Goal: Book appointment/travel/reservation

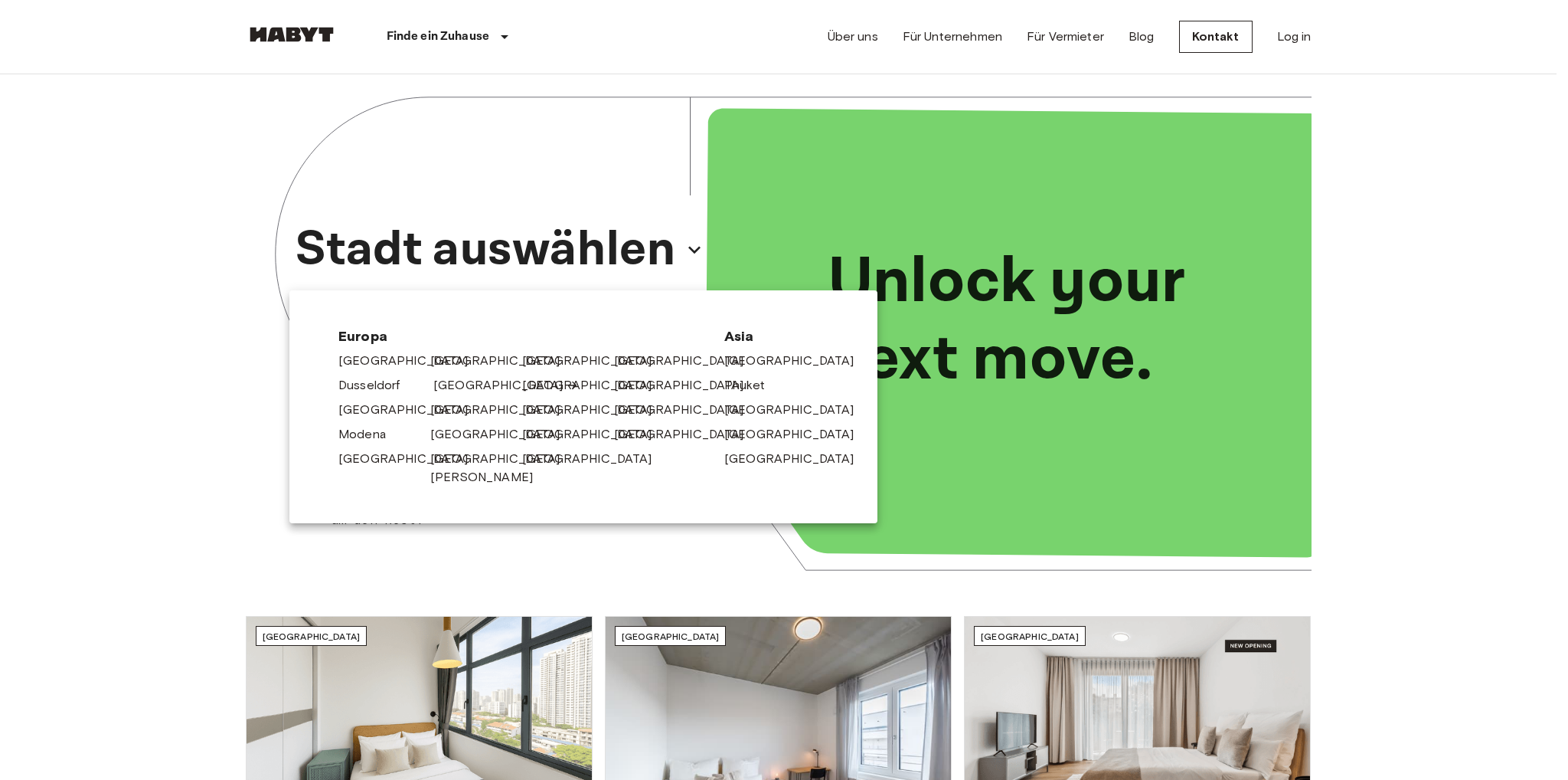
click at [454, 387] on link "[GEOGRAPHIC_DATA]" at bounding box center [506, 385] width 146 height 18
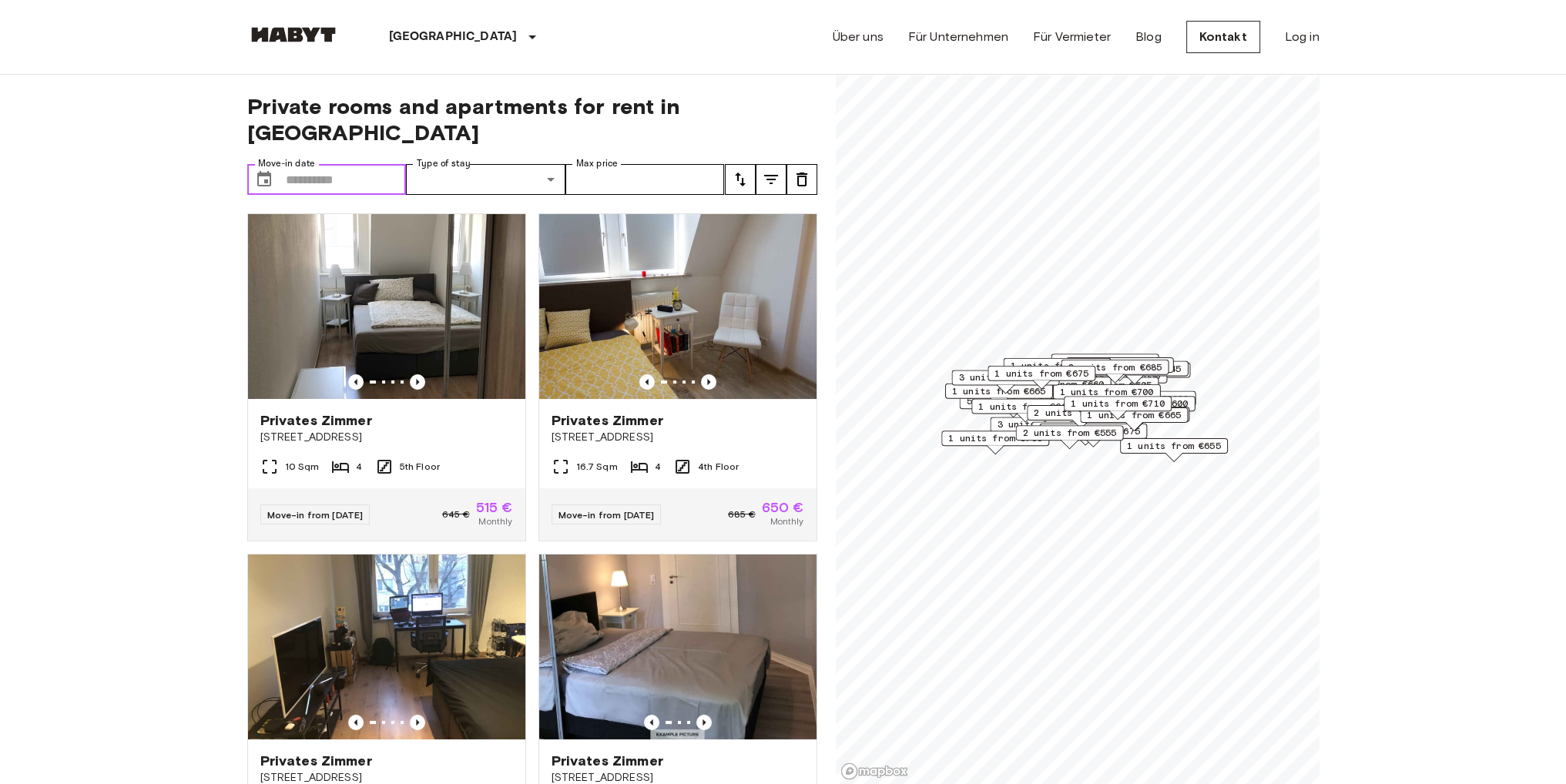
click at [324, 165] on input "Move-in date" at bounding box center [346, 180] width 121 height 31
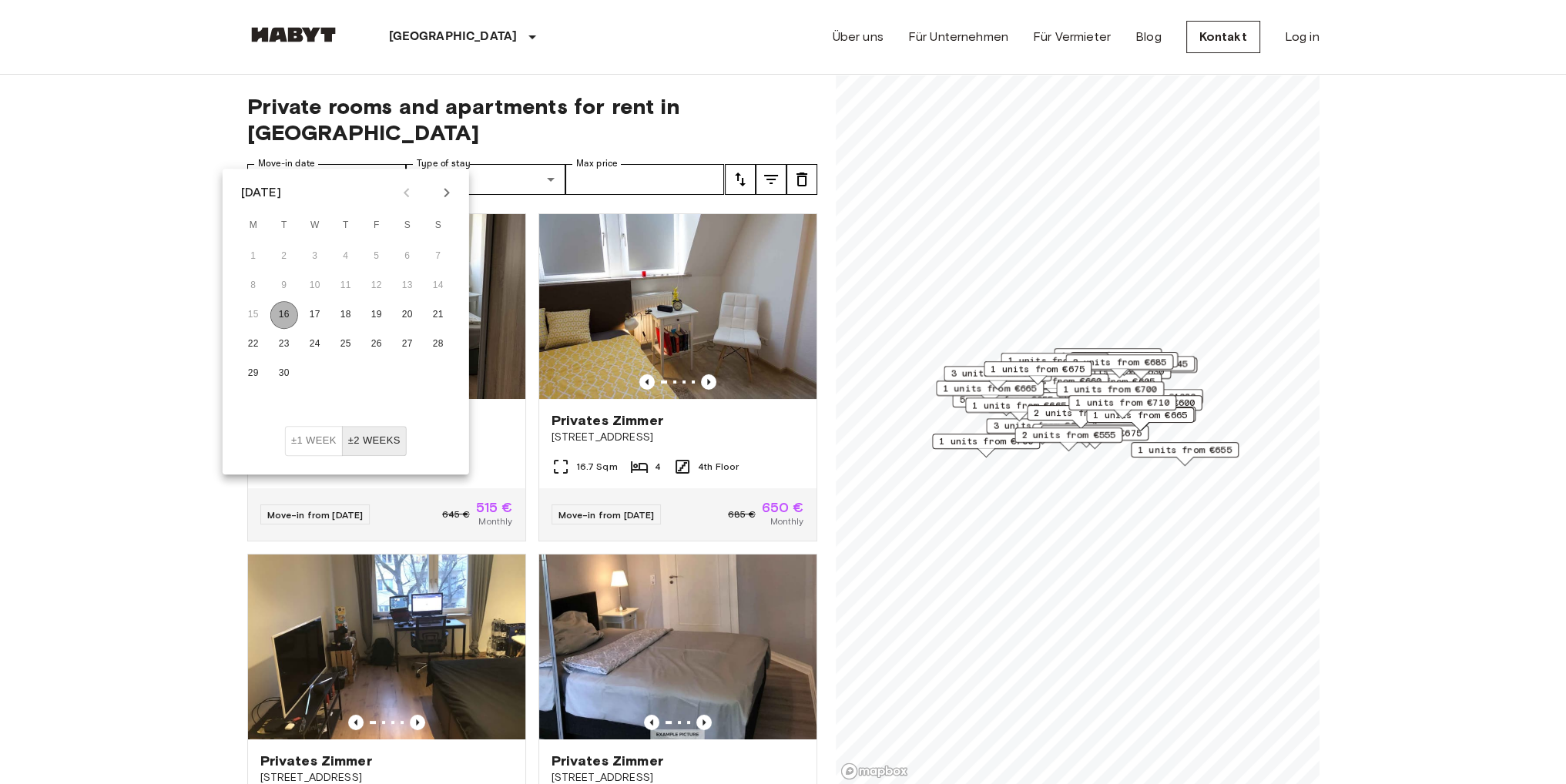
click at [281, 305] on button "16" at bounding box center [284, 315] width 28 height 28
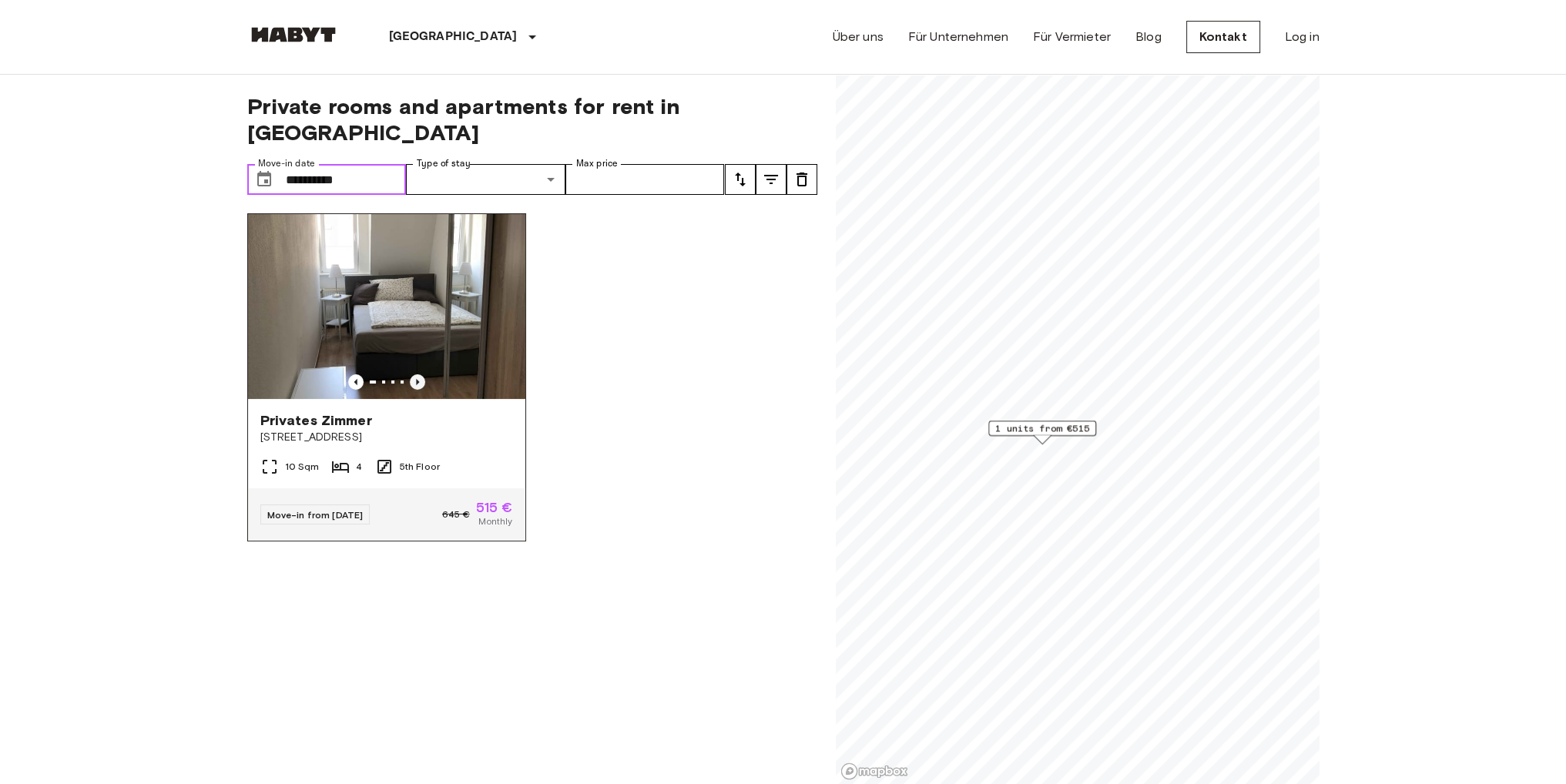
click at [416, 374] on icon "Previous image" at bounding box center [417, 381] width 16 height 16
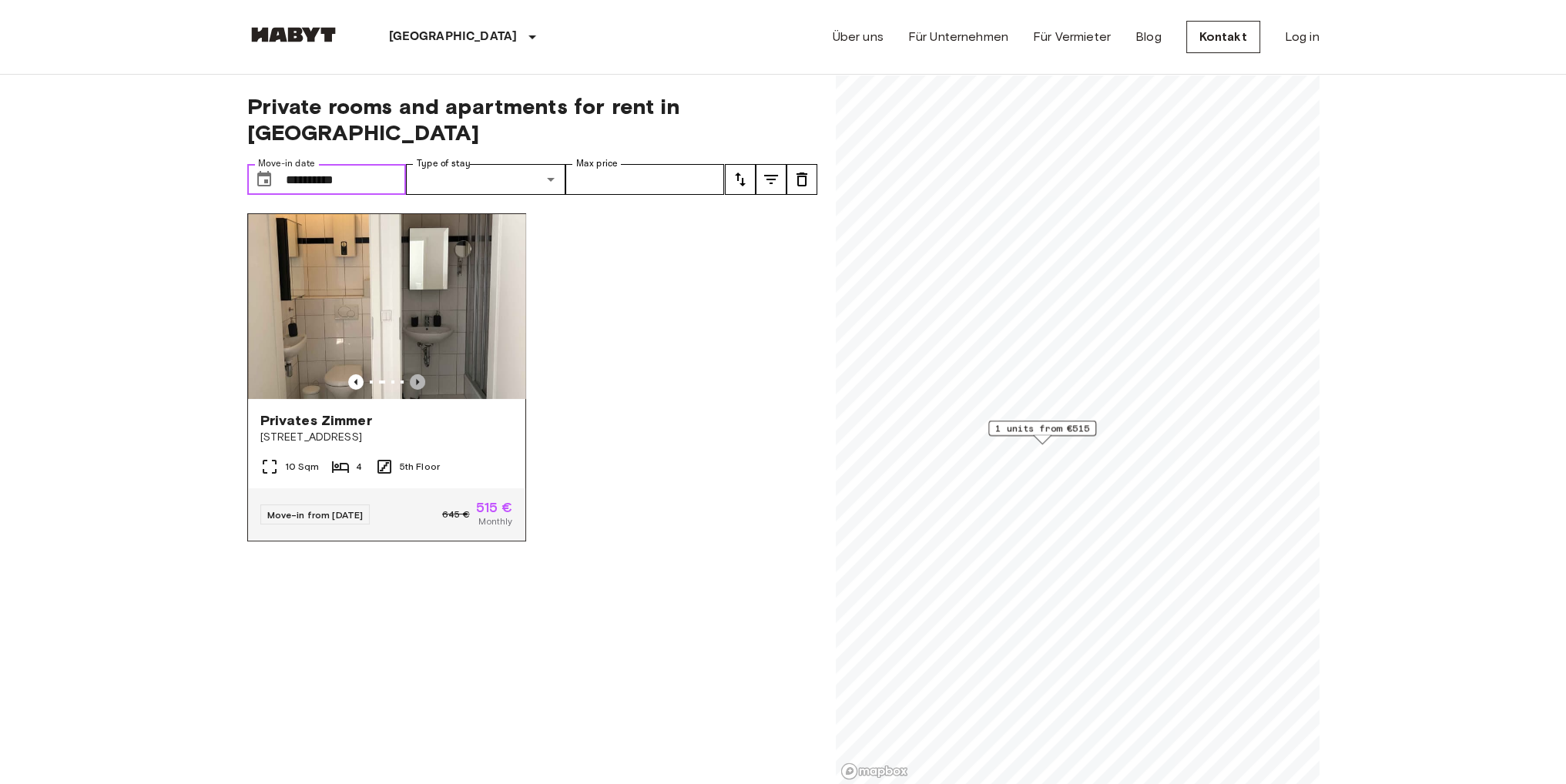
click at [416, 374] on icon "Previous image" at bounding box center [417, 381] width 16 height 16
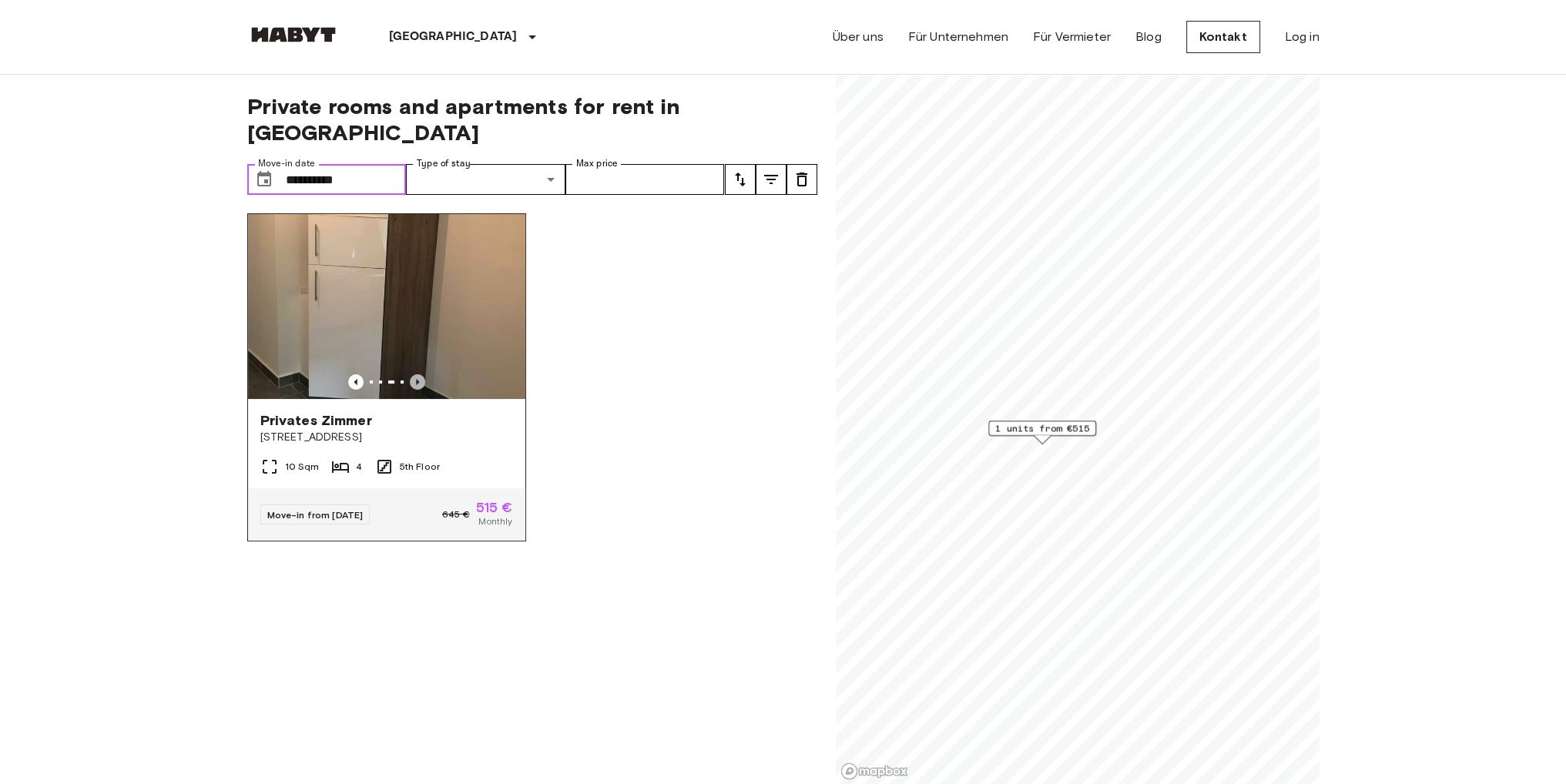
click at [416, 374] on icon "Previous image" at bounding box center [417, 381] width 16 height 16
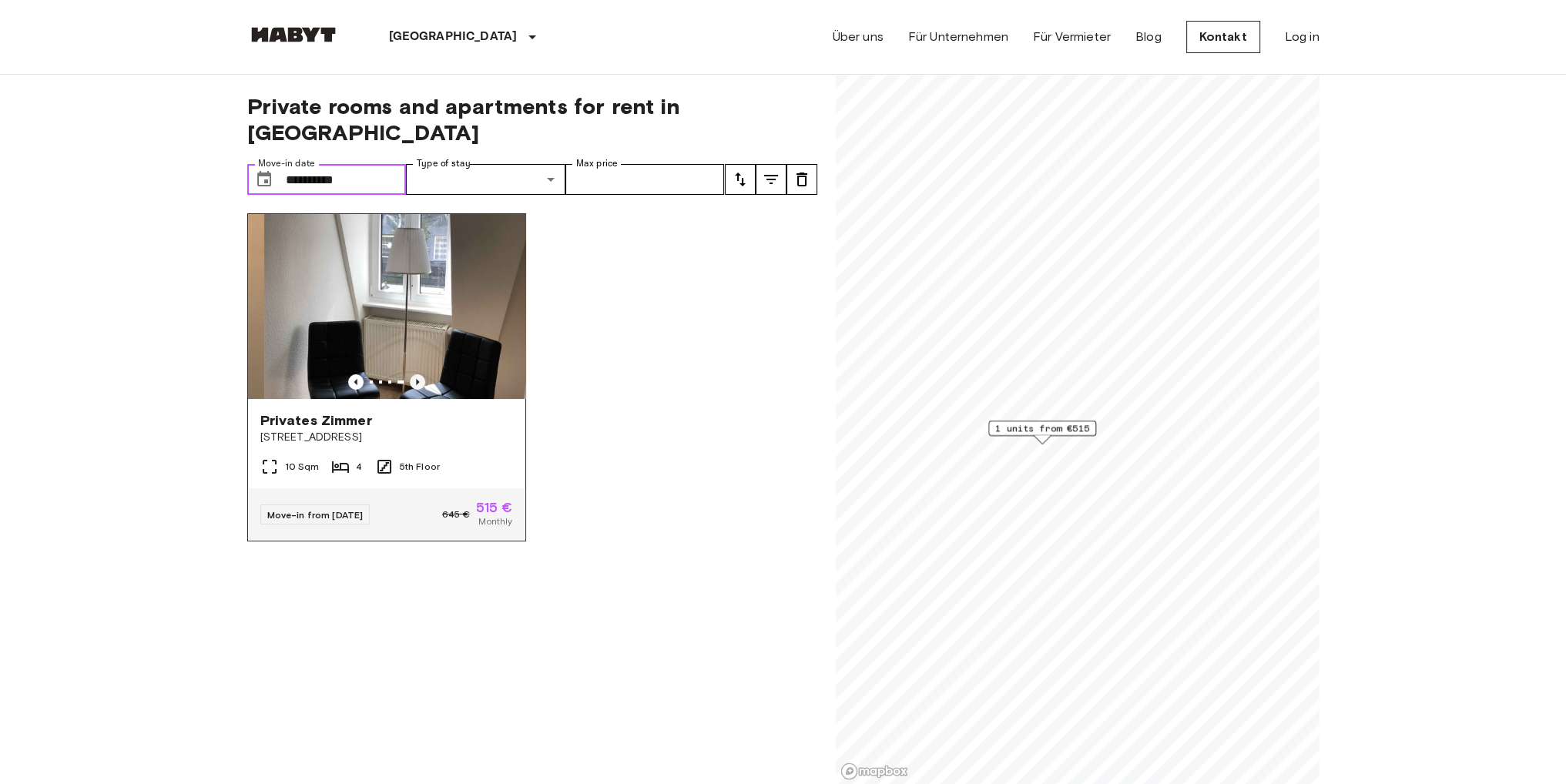
click at [416, 374] on icon "Previous image" at bounding box center [417, 381] width 16 height 16
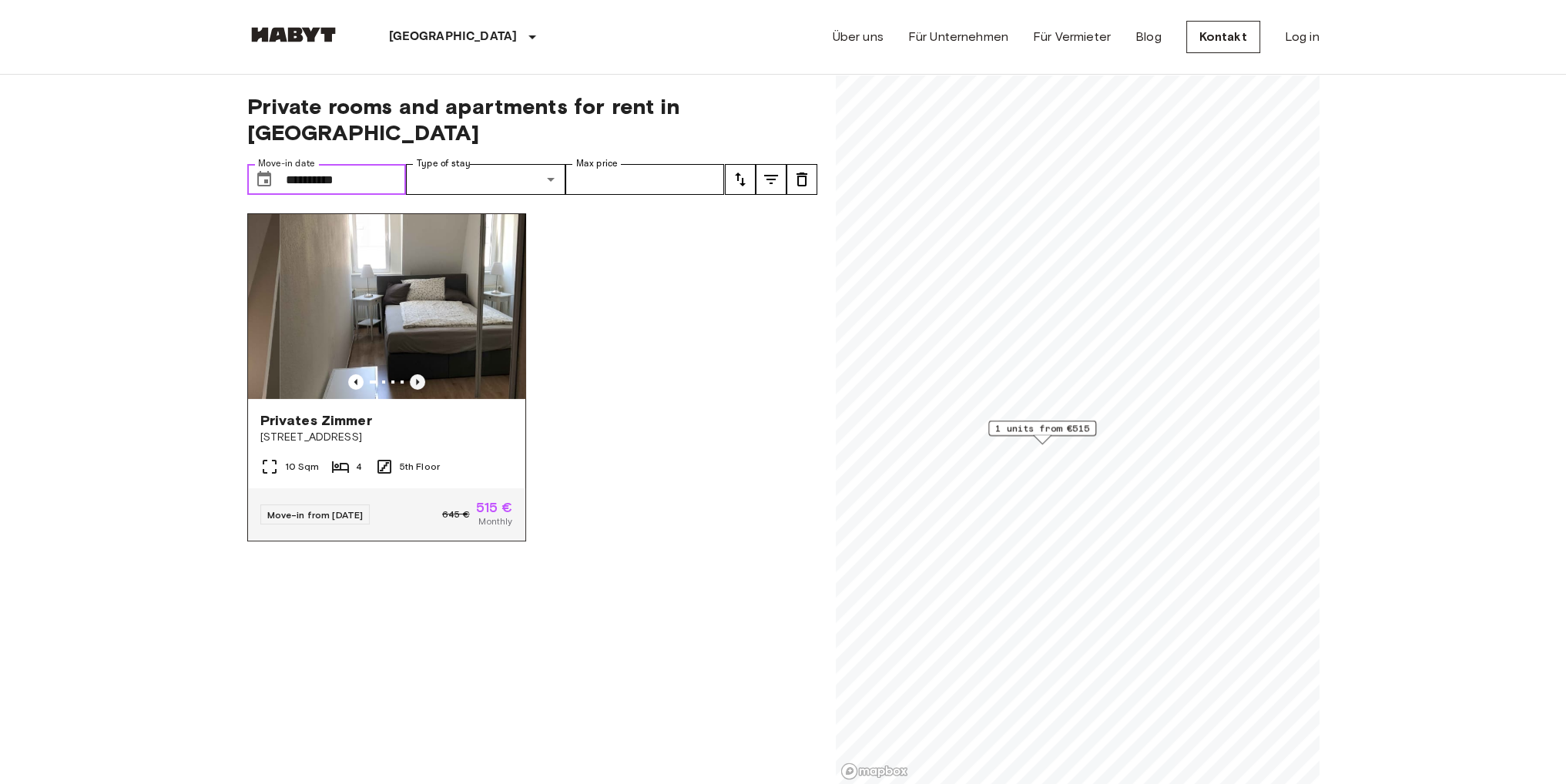
click at [416, 374] on icon "Previous image" at bounding box center [417, 381] width 16 height 16
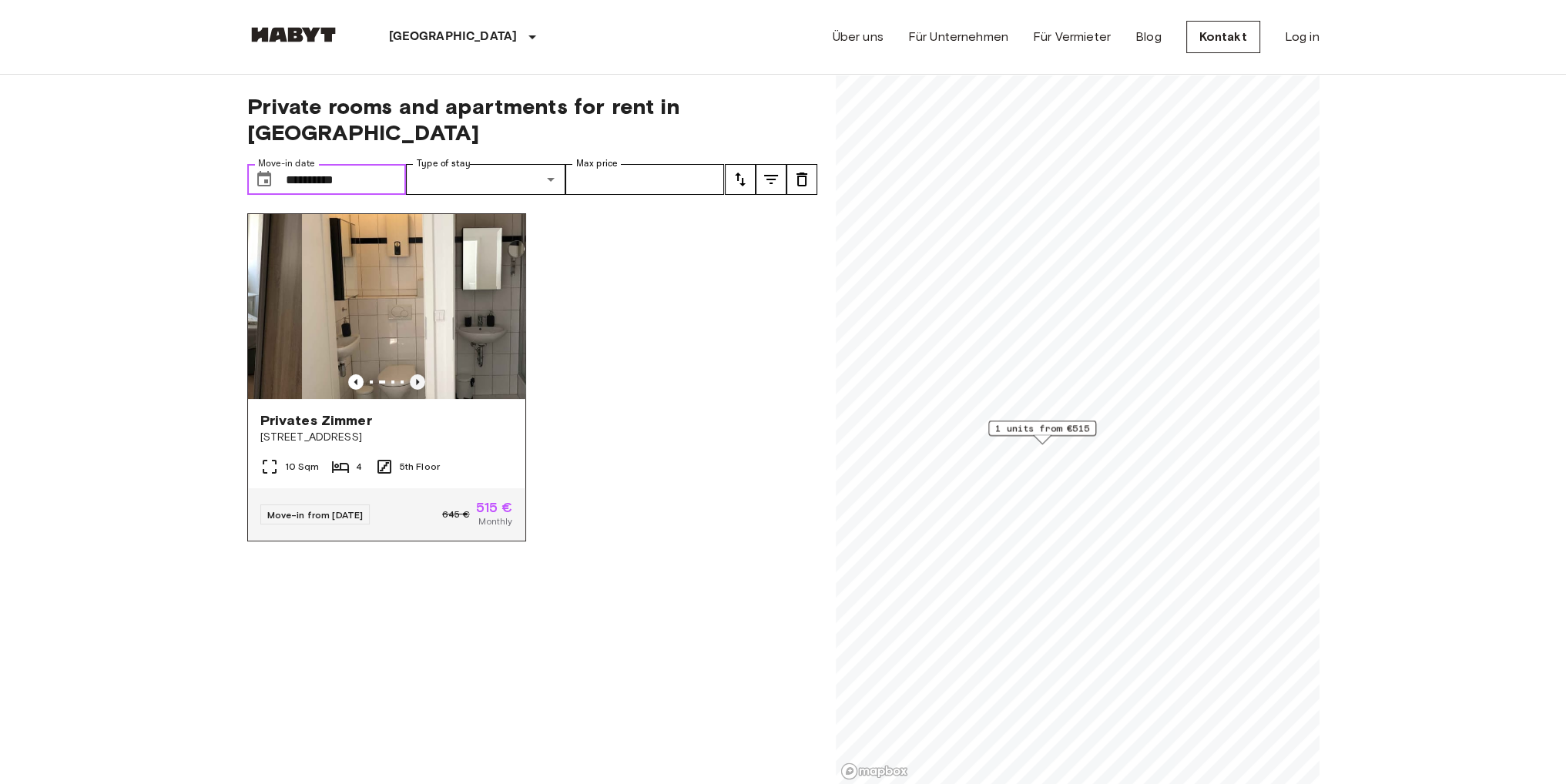
click at [416, 374] on icon "Previous image" at bounding box center [417, 381] width 16 height 16
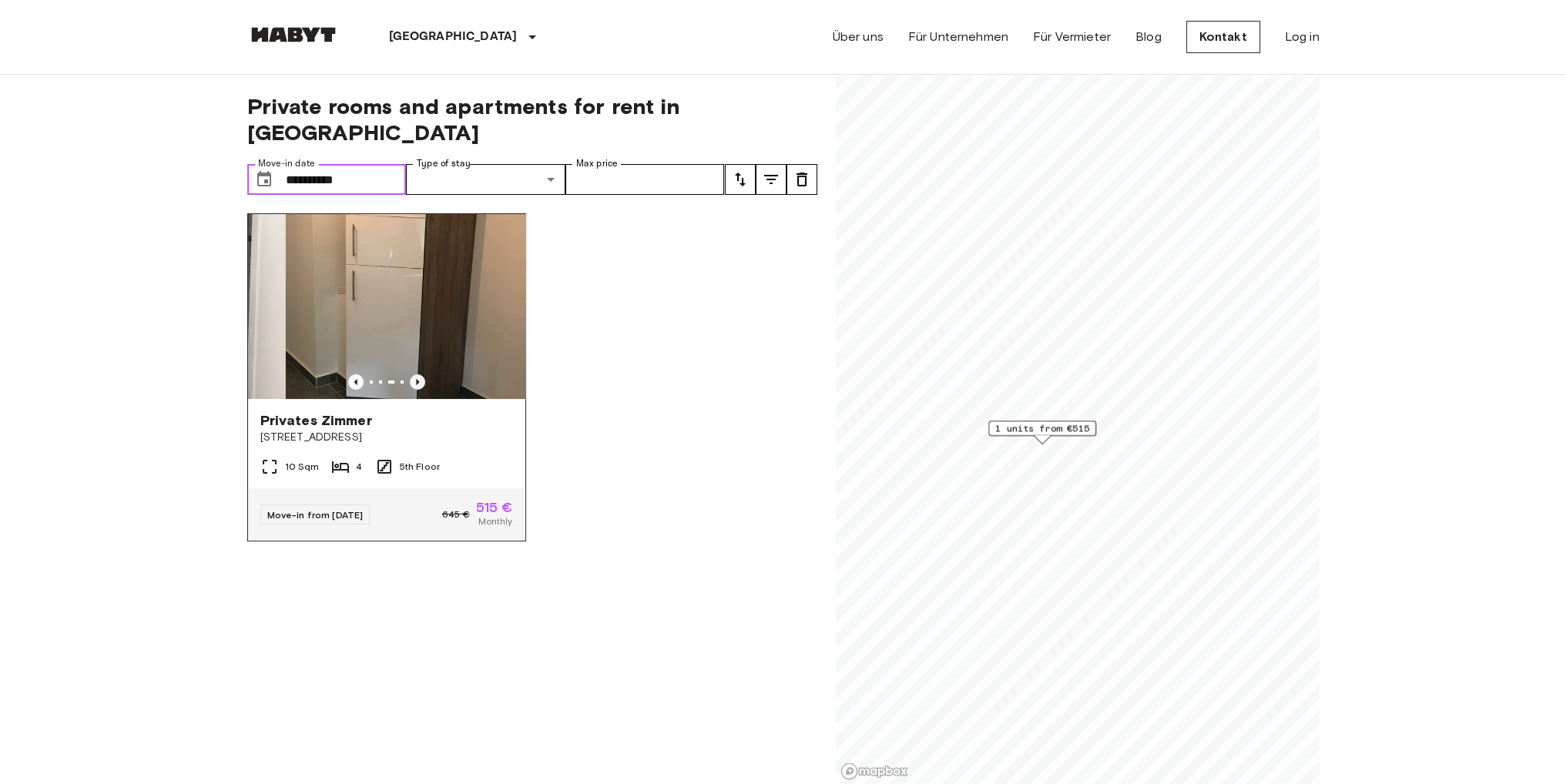
click at [416, 374] on icon "Previous image" at bounding box center [417, 381] width 16 height 16
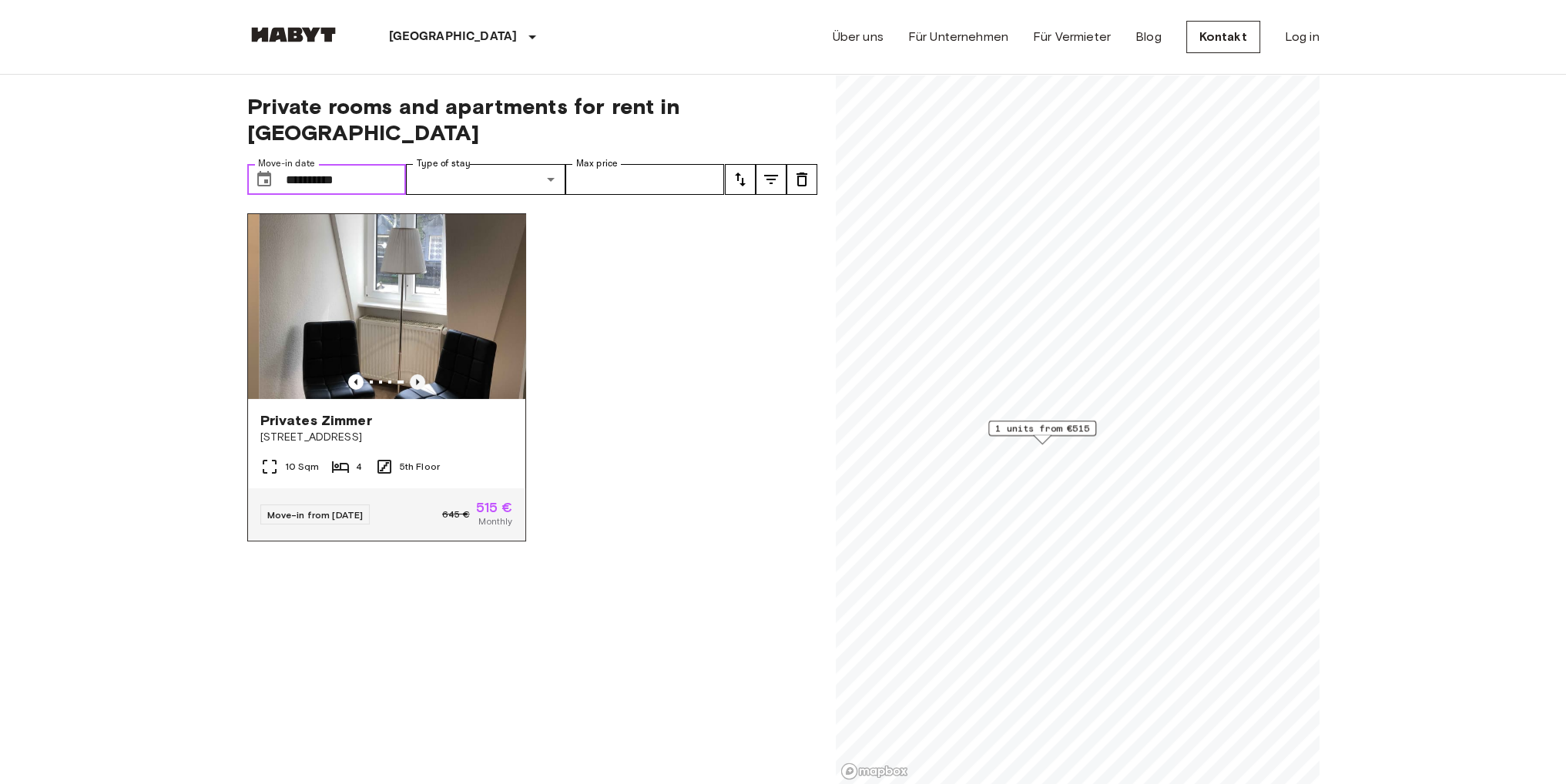
click at [416, 374] on icon "Previous image" at bounding box center [417, 381] width 16 height 16
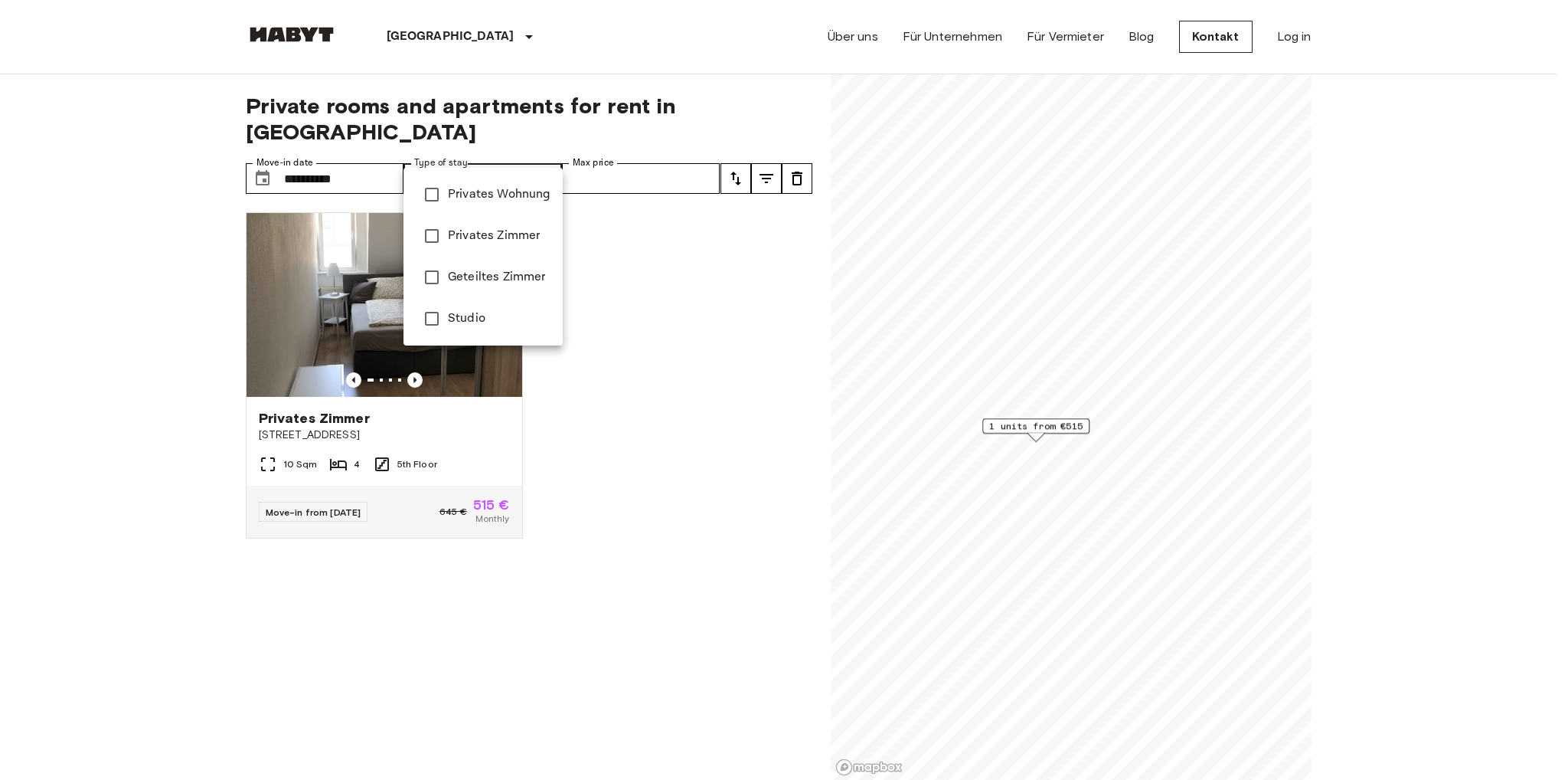
click at [645, 169] on div at bounding box center [784, 390] width 1568 height 780
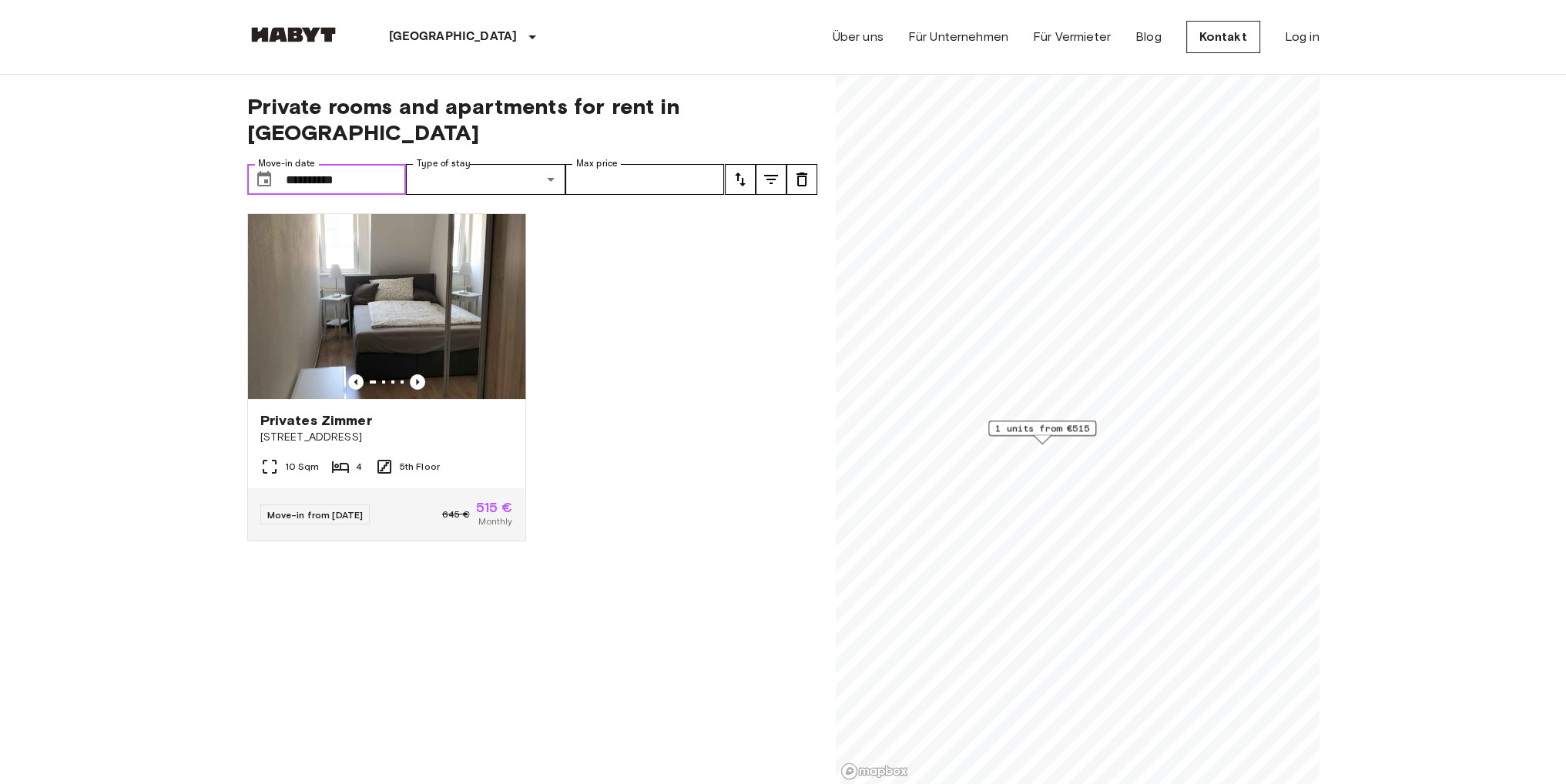
click at [361, 164] on input "**********" at bounding box center [346, 180] width 121 height 31
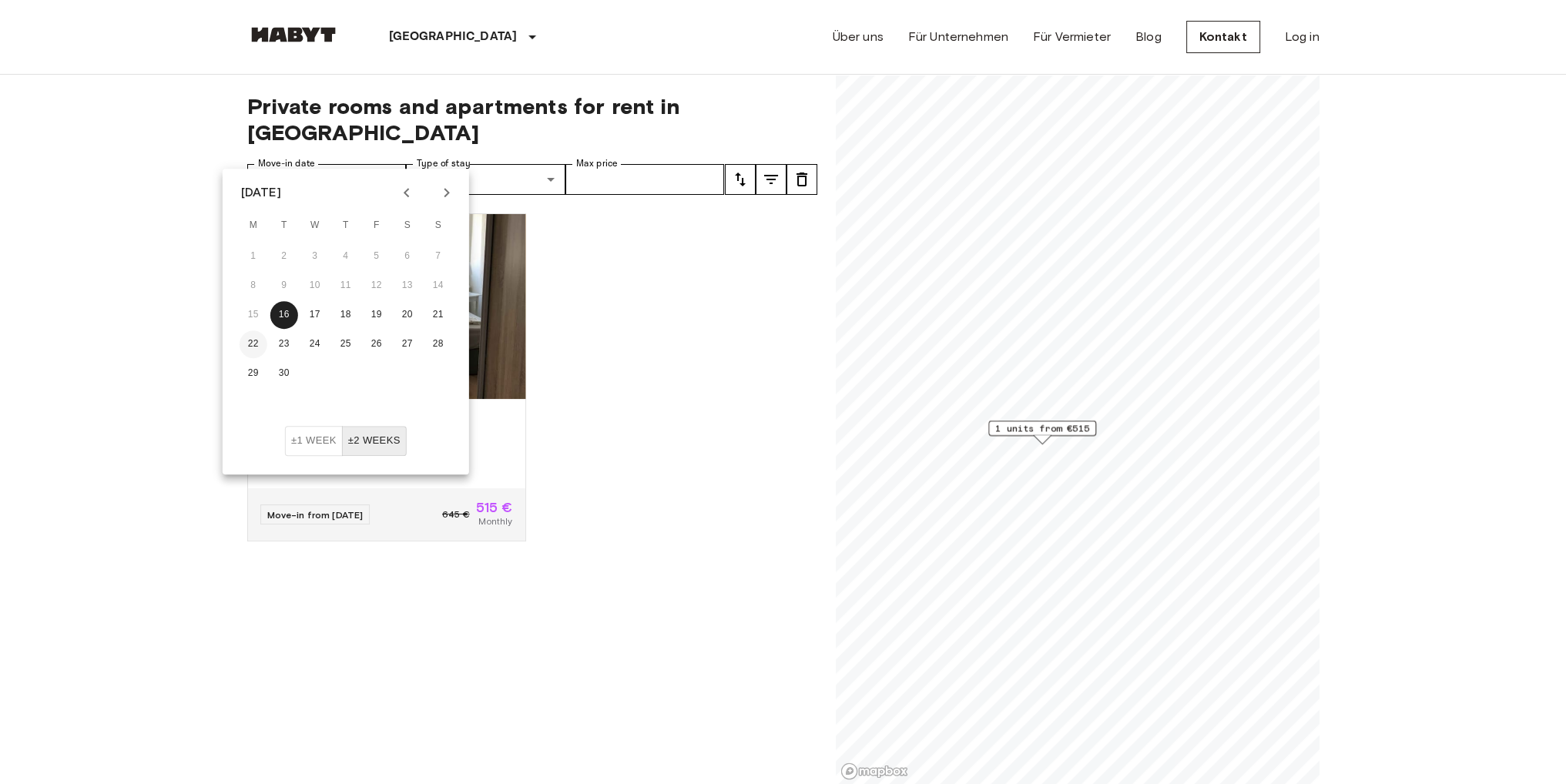
click at [261, 344] on button "22" at bounding box center [253, 344] width 28 height 28
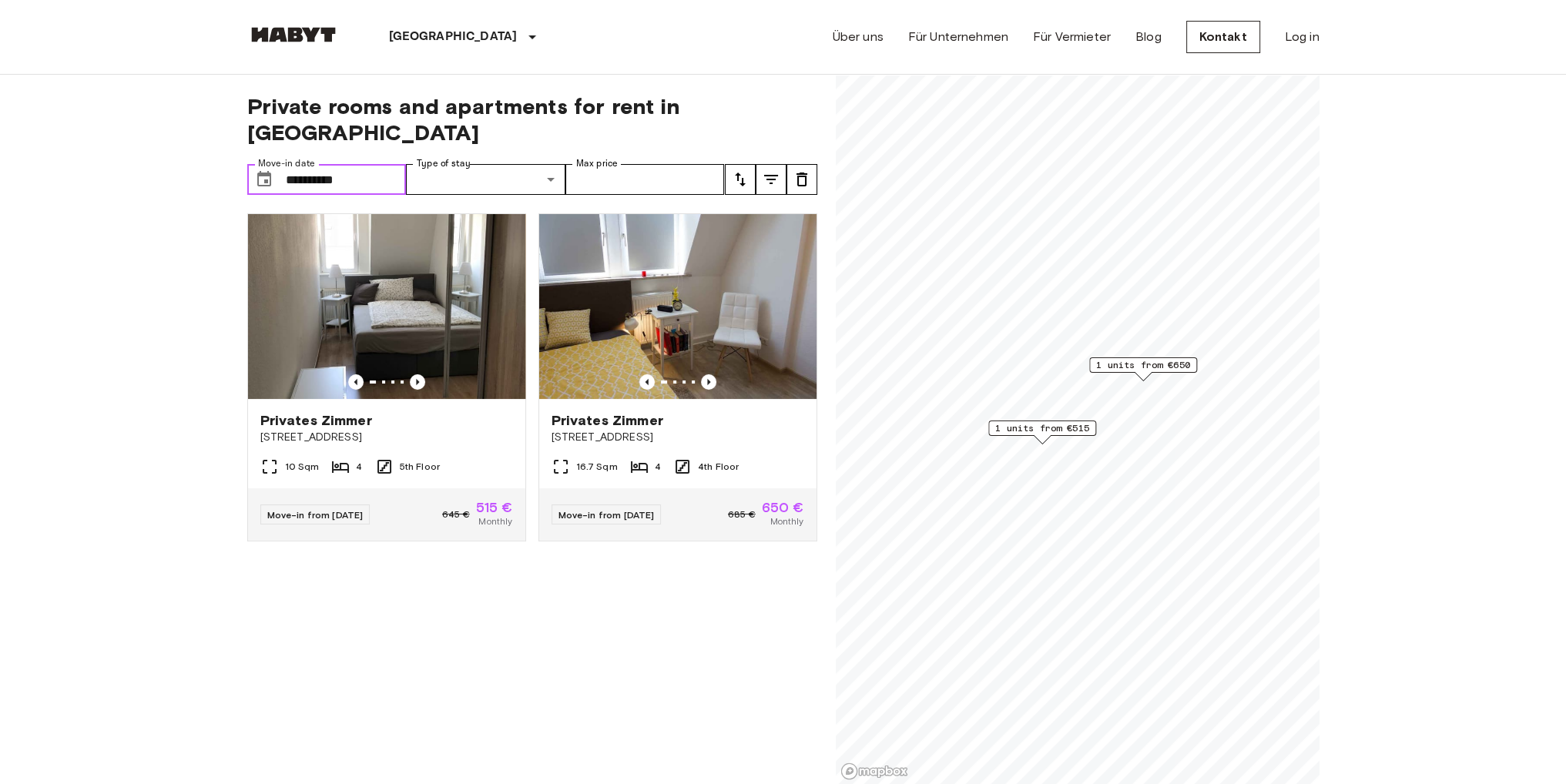
click at [313, 164] on input "**********" at bounding box center [346, 180] width 121 height 31
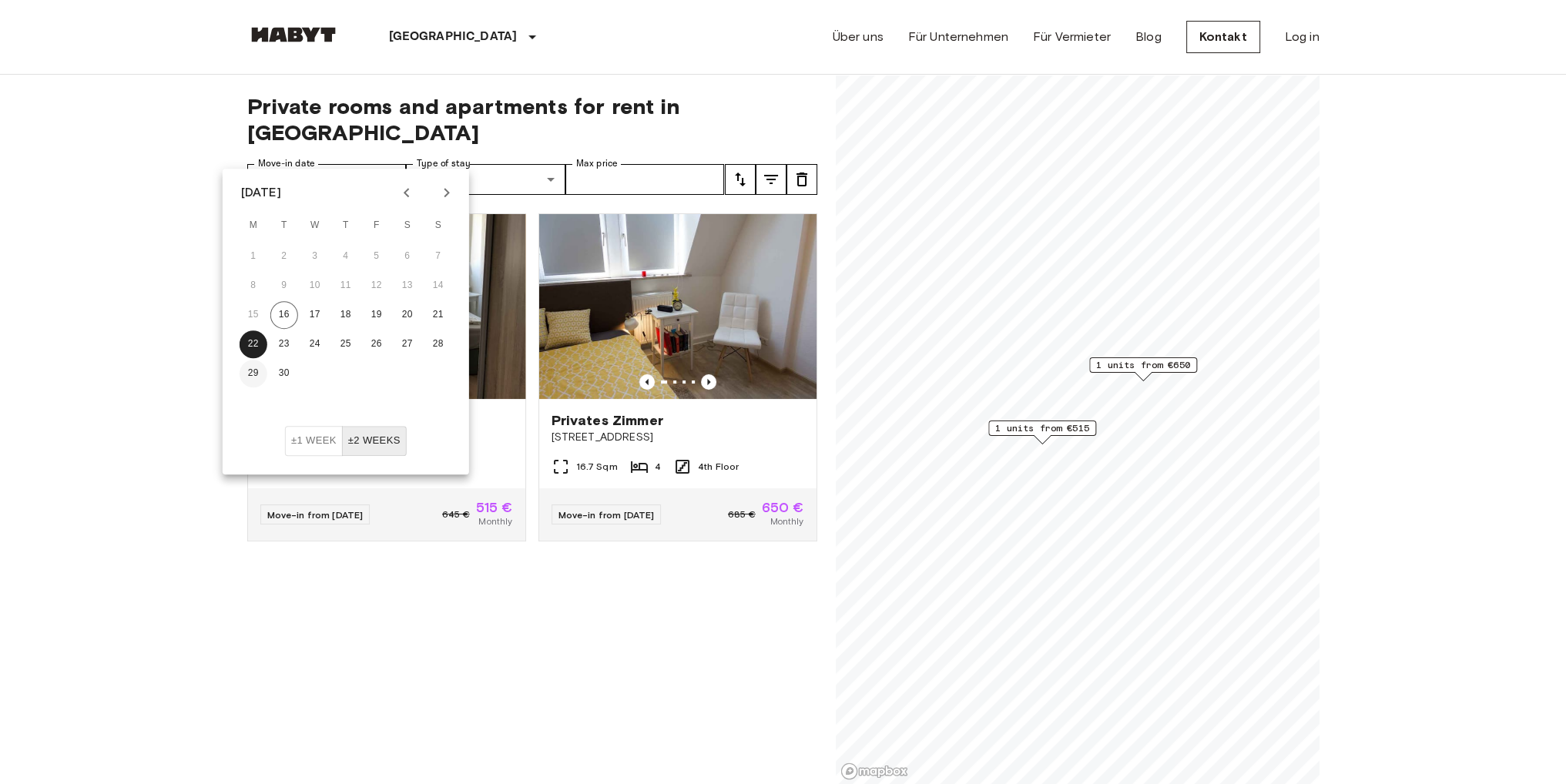
click at [259, 373] on button "29" at bounding box center [253, 373] width 28 height 28
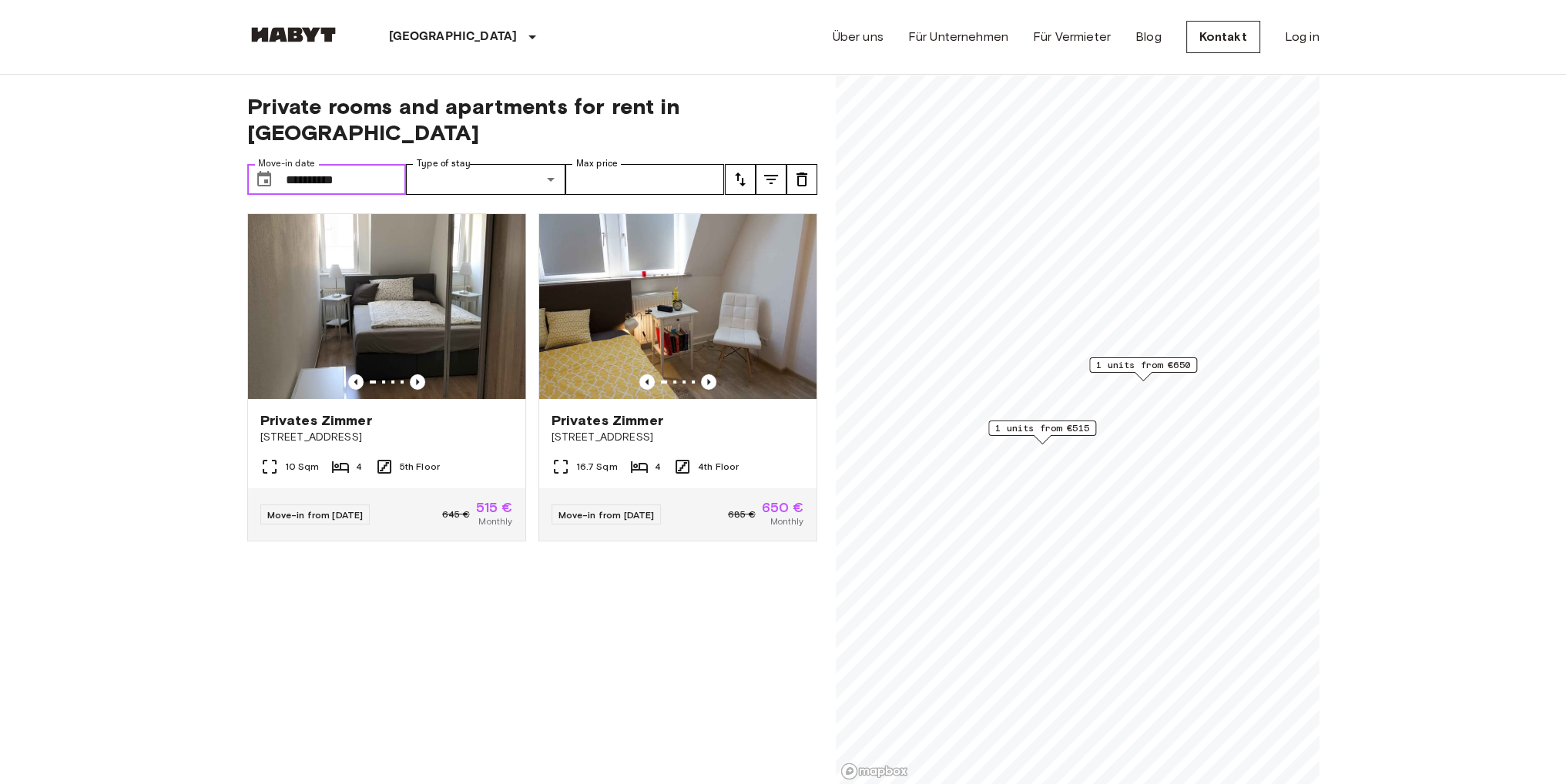
click at [368, 164] on input "**********" at bounding box center [346, 180] width 121 height 31
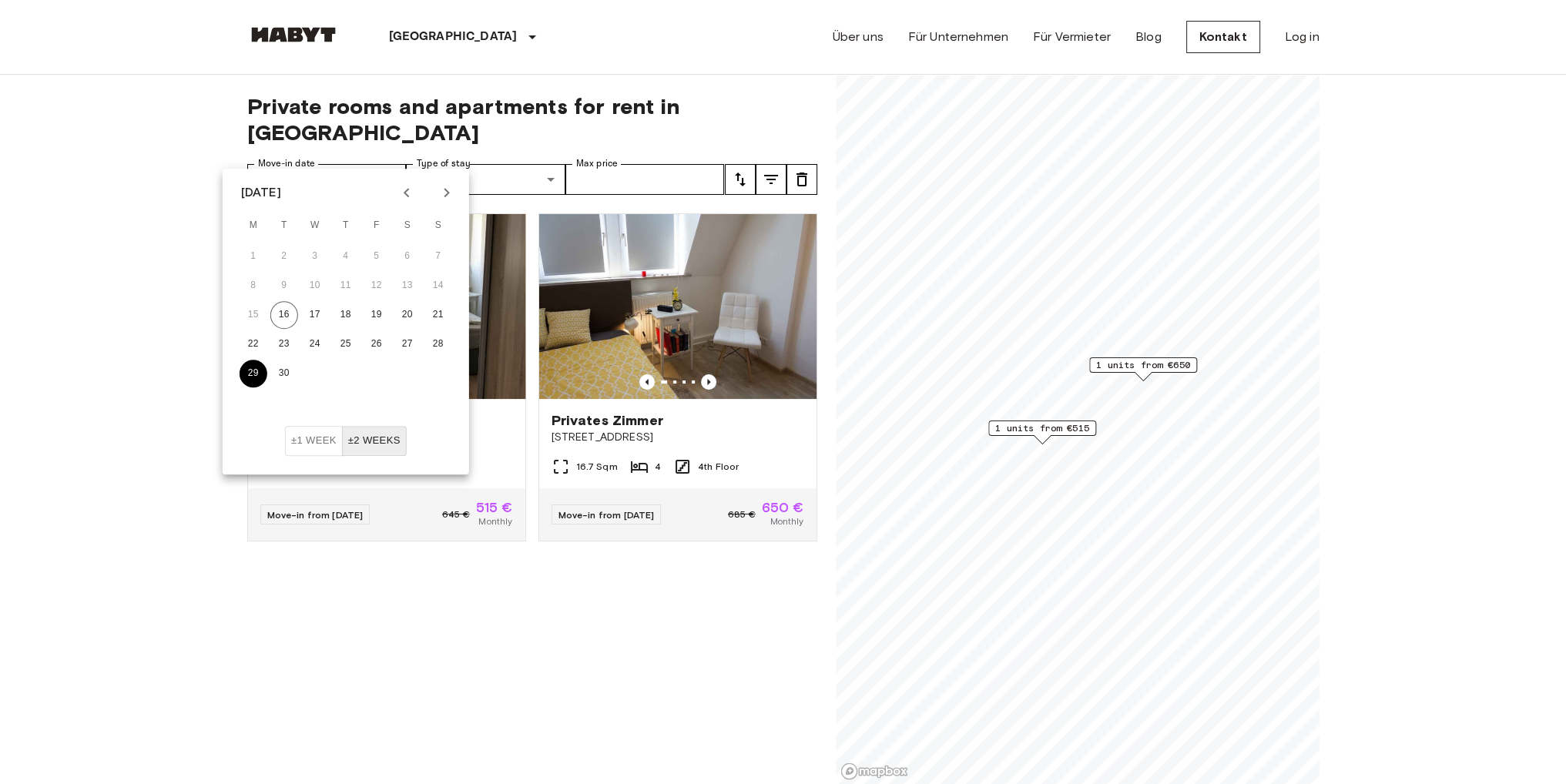
click at [252, 376] on button "29" at bounding box center [253, 373] width 28 height 28
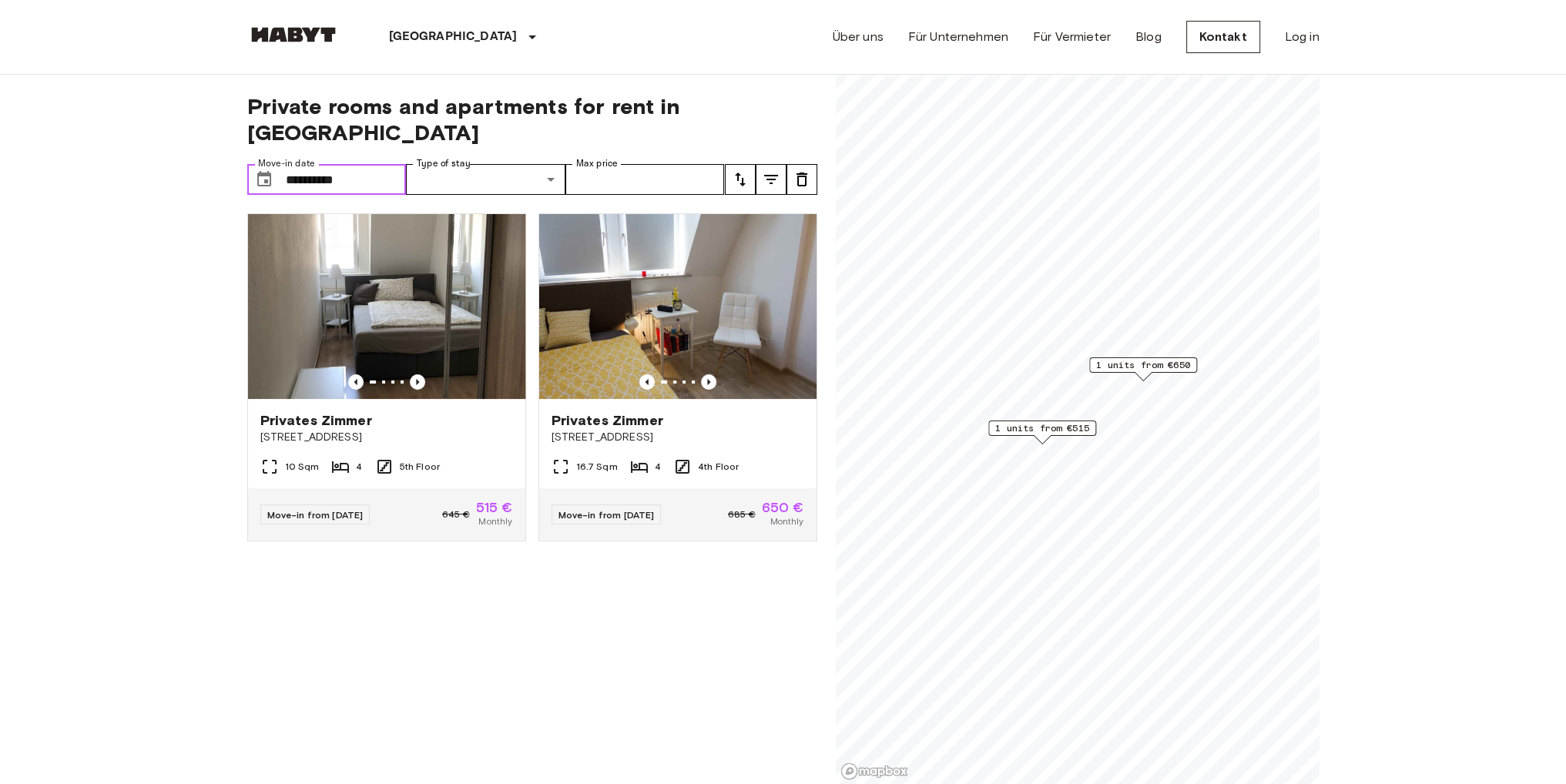
click at [369, 164] on input "**********" at bounding box center [346, 180] width 121 height 31
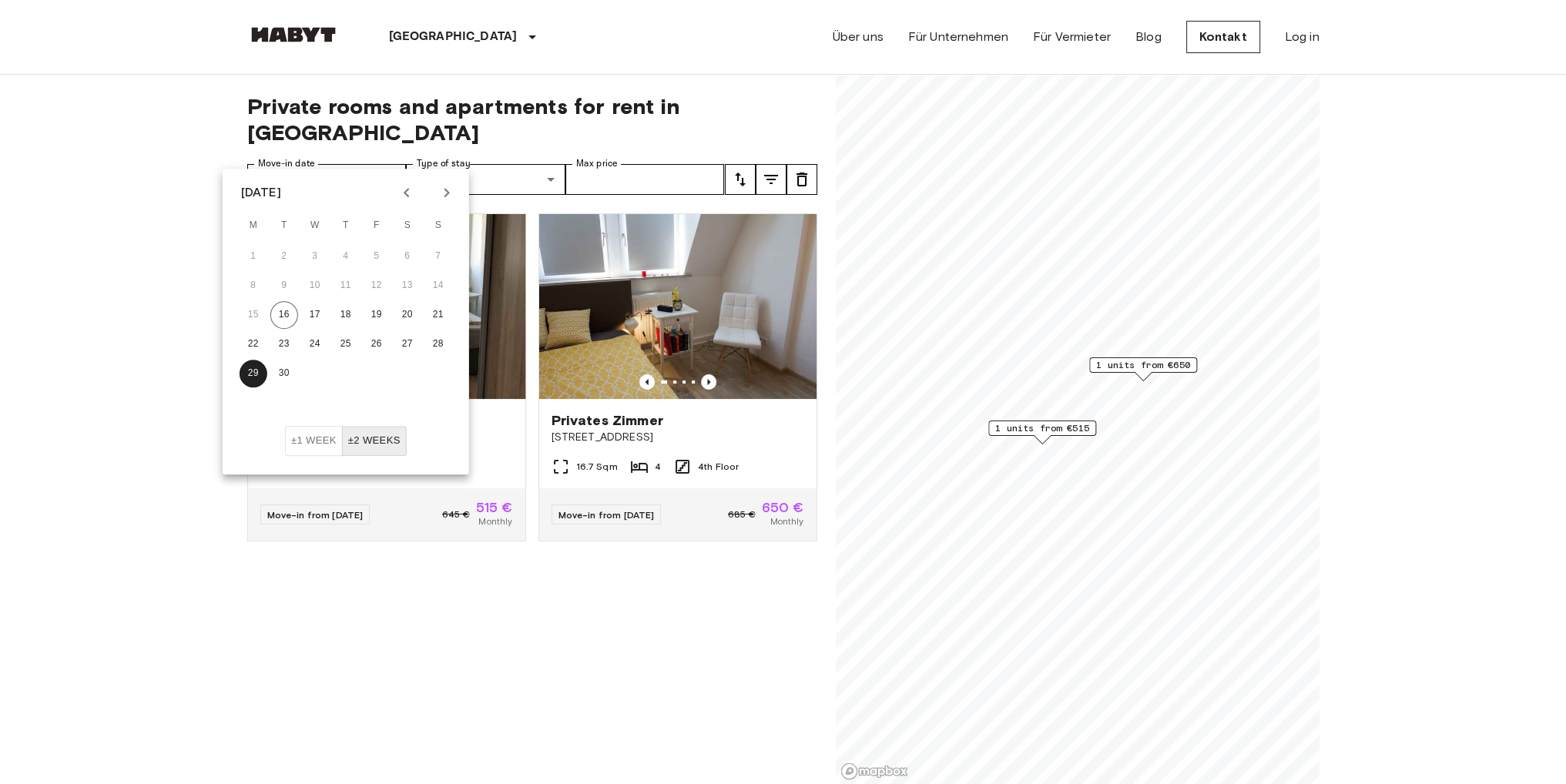
click at [439, 187] on icon "Next month" at bounding box center [447, 193] width 18 height 18
click at [313, 257] on button "1" at bounding box center [315, 256] width 28 height 28
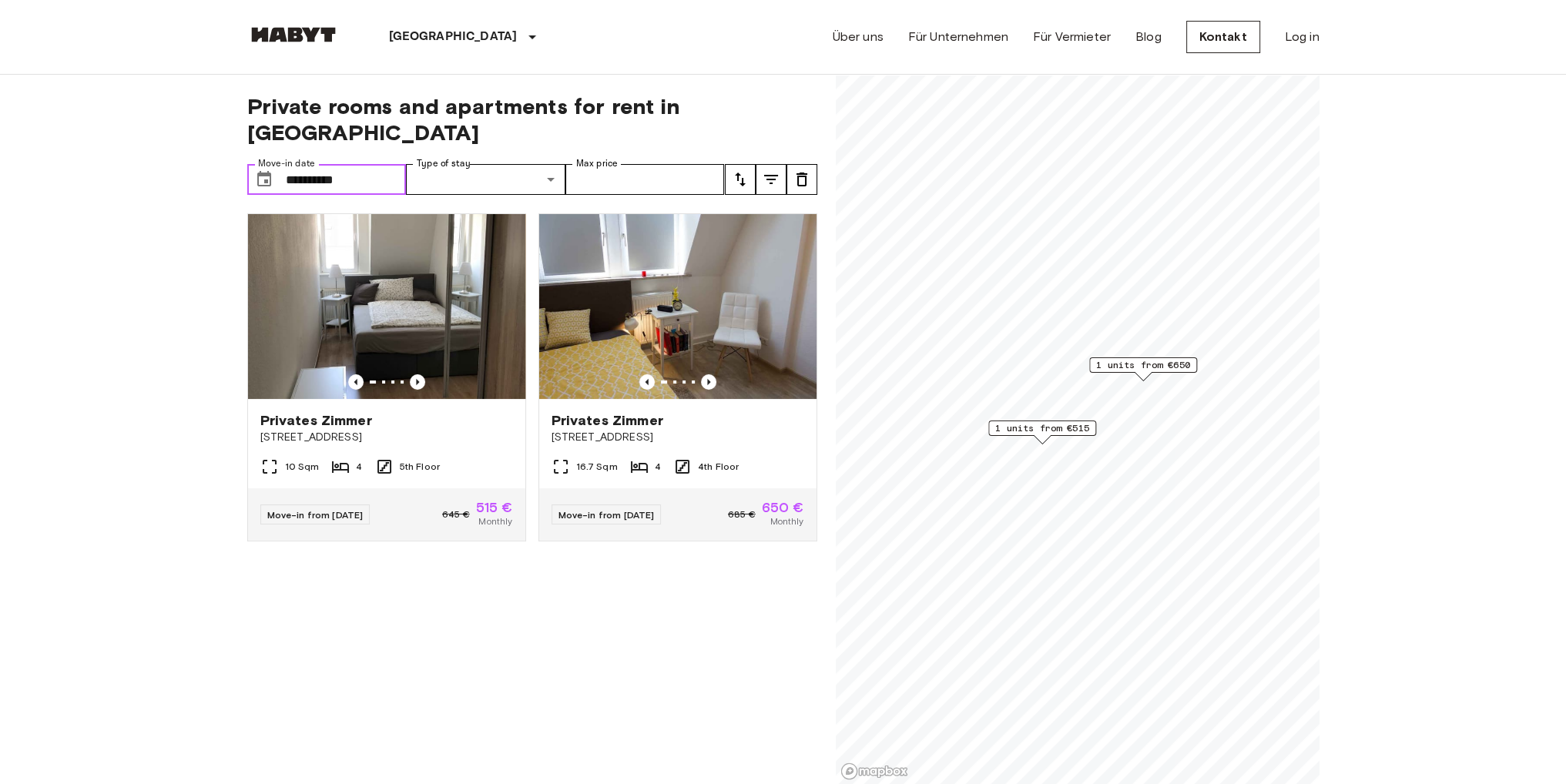
click at [348, 164] on input "**********" at bounding box center [346, 180] width 121 height 31
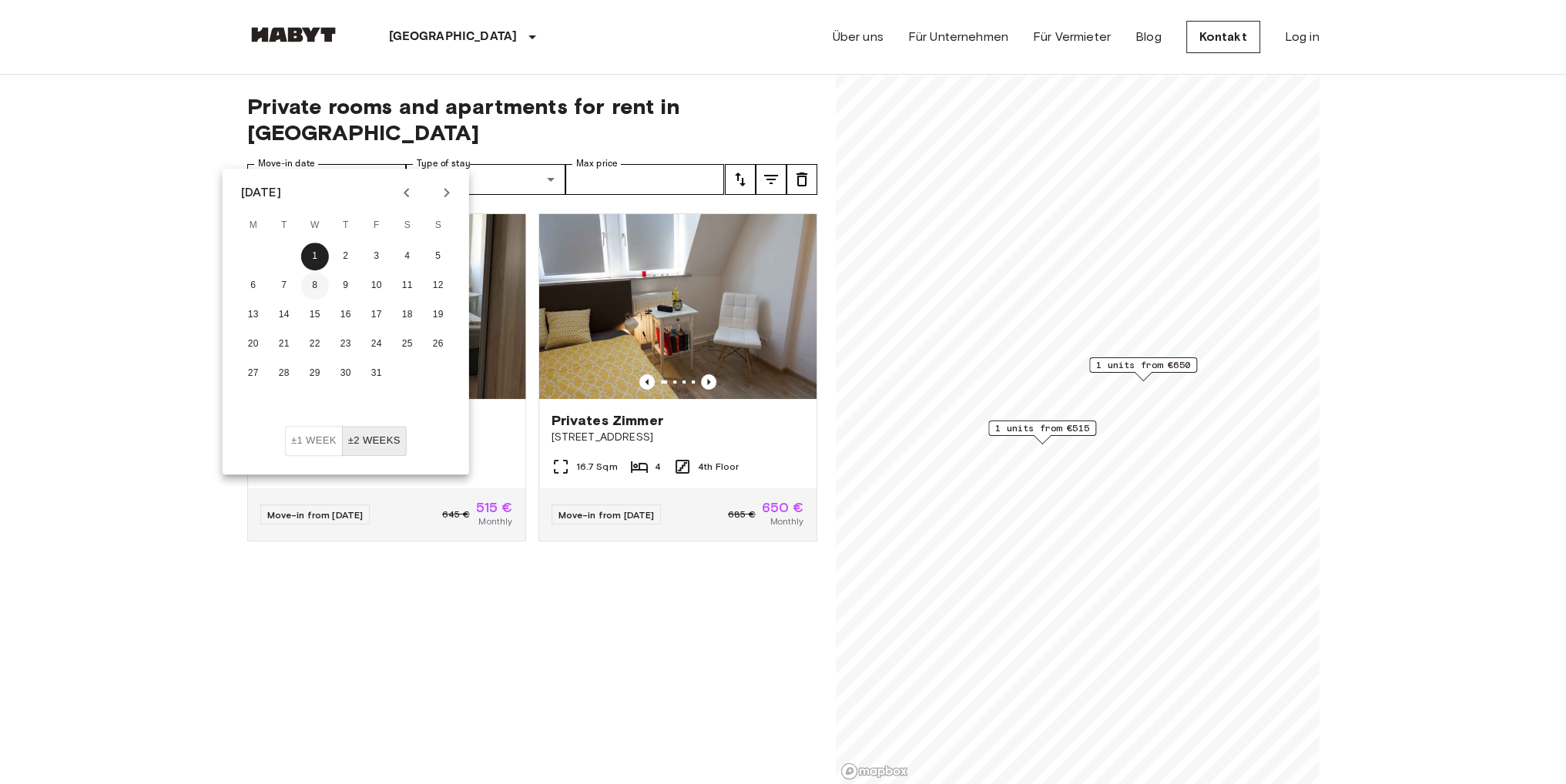
click at [316, 287] on button "8" at bounding box center [315, 285] width 28 height 28
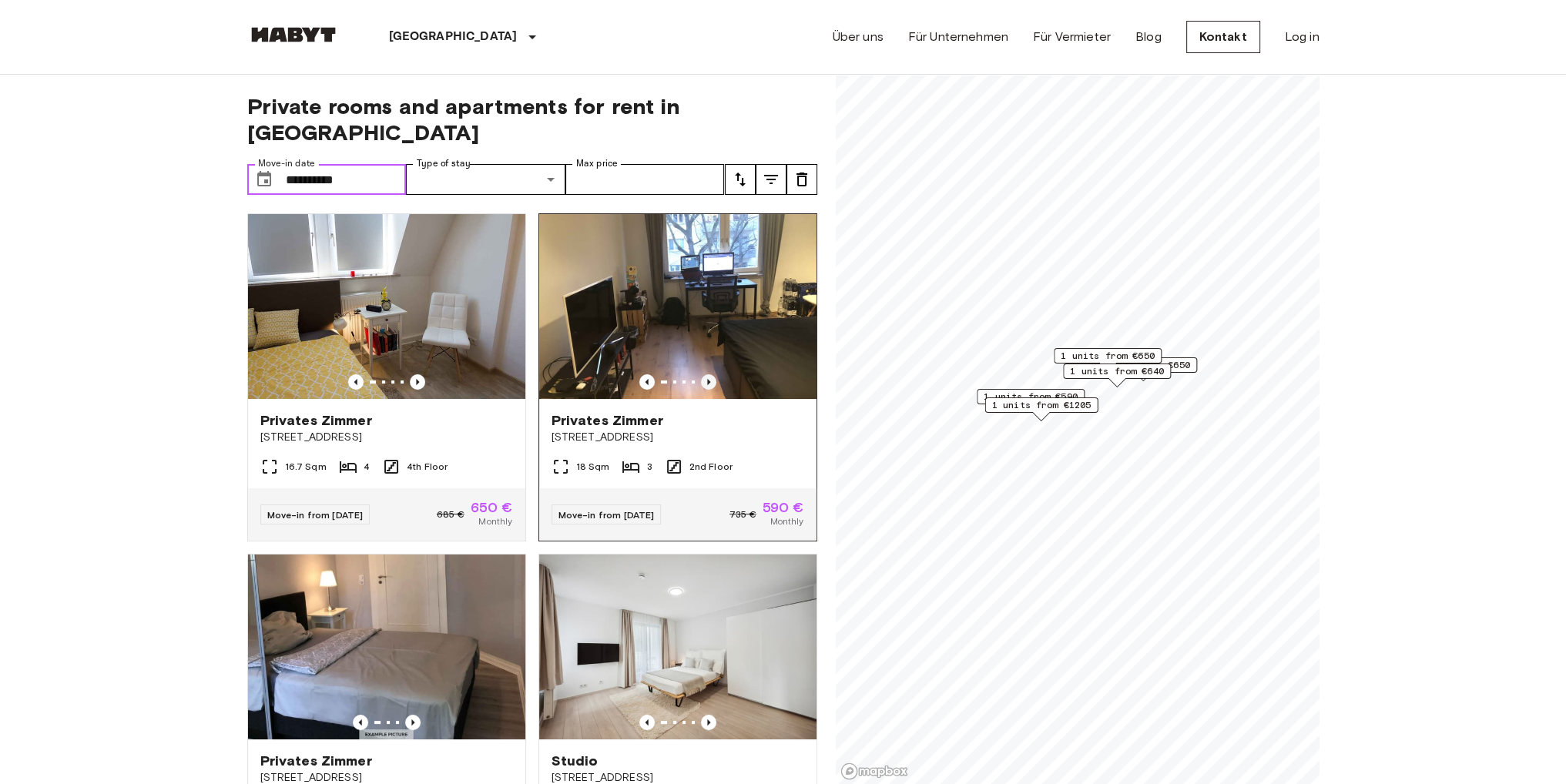
click at [704, 374] on icon "Previous image" at bounding box center [708, 381] width 16 height 16
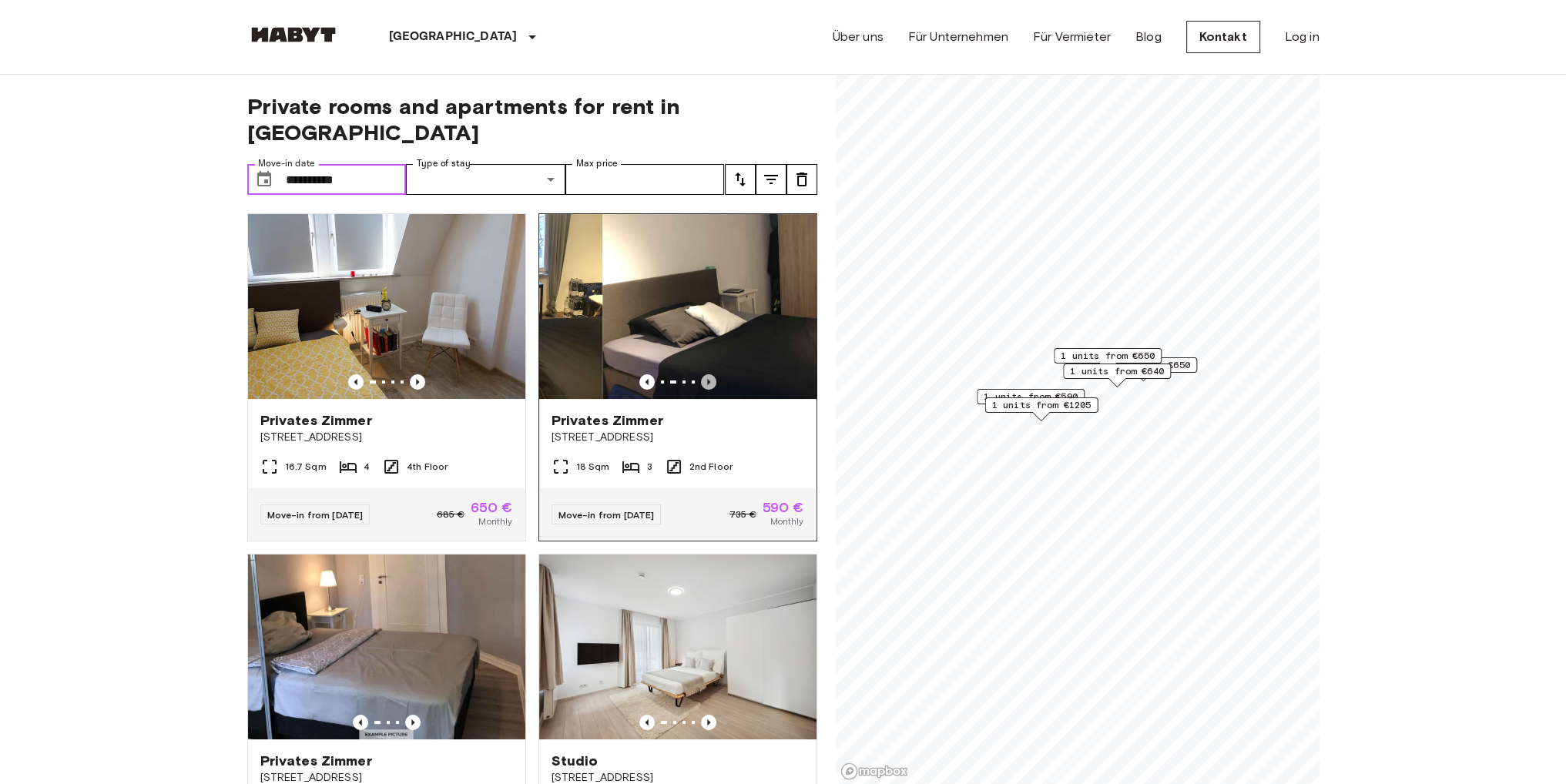
click at [704, 374] on icon "Previous image" at bounding box center [708, 381] width 16 height 16
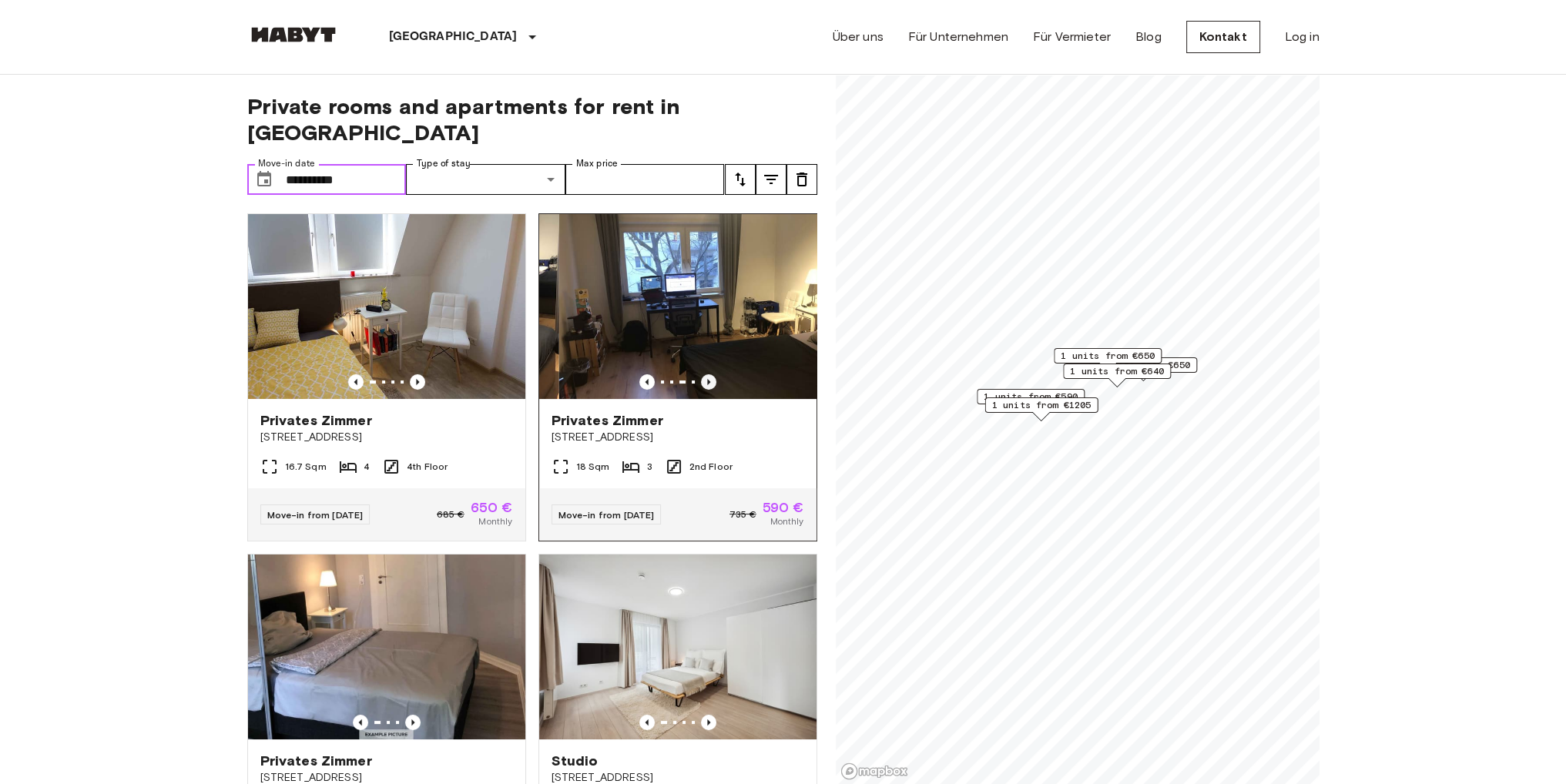
click at [704, 374] on icon "Previous image" at bounding box center [708, 381] width 16 height 16
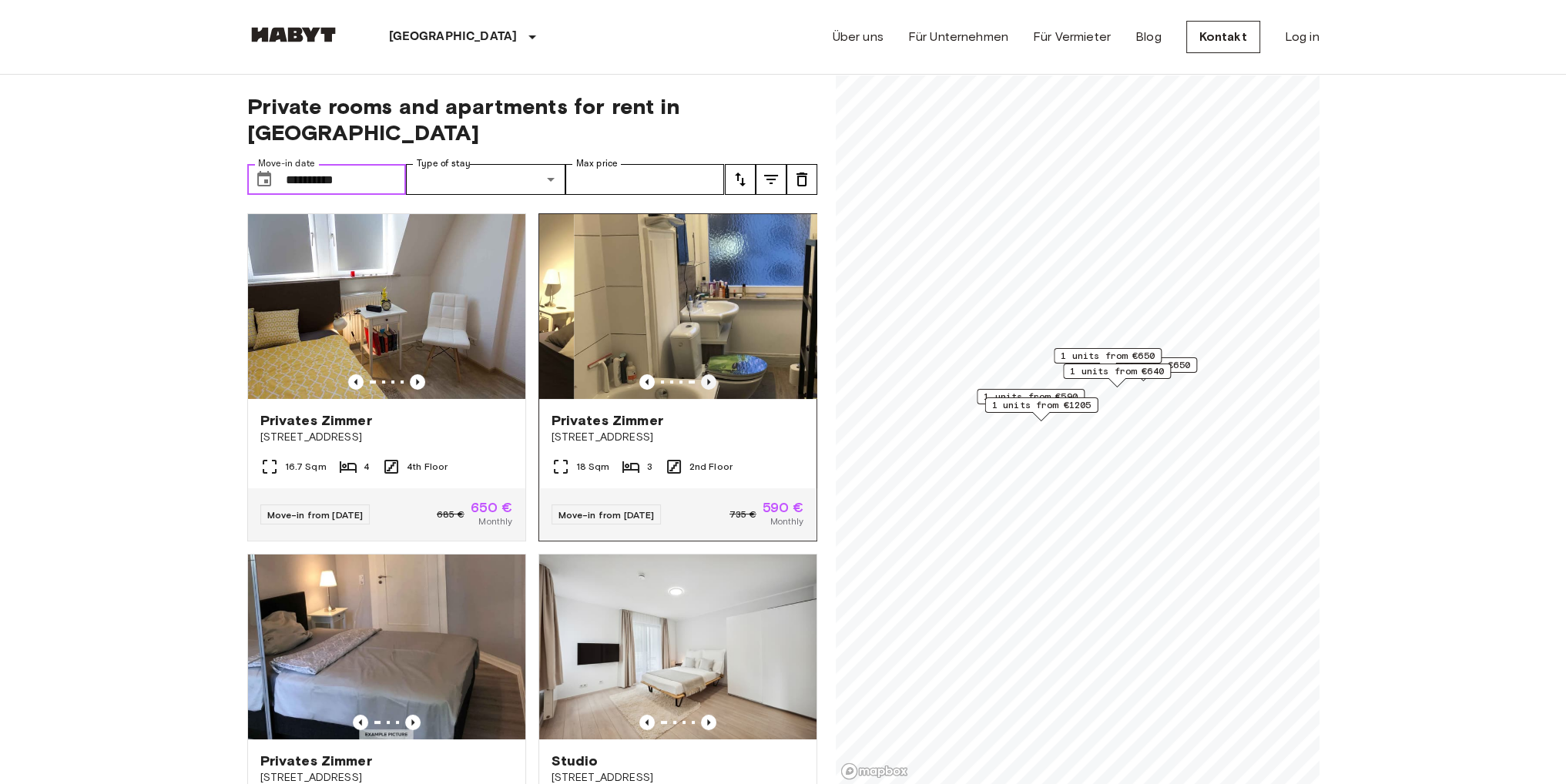
click at [704, 374] on icon "Previous image" at bounding box center [708, 381] width 16 height 16
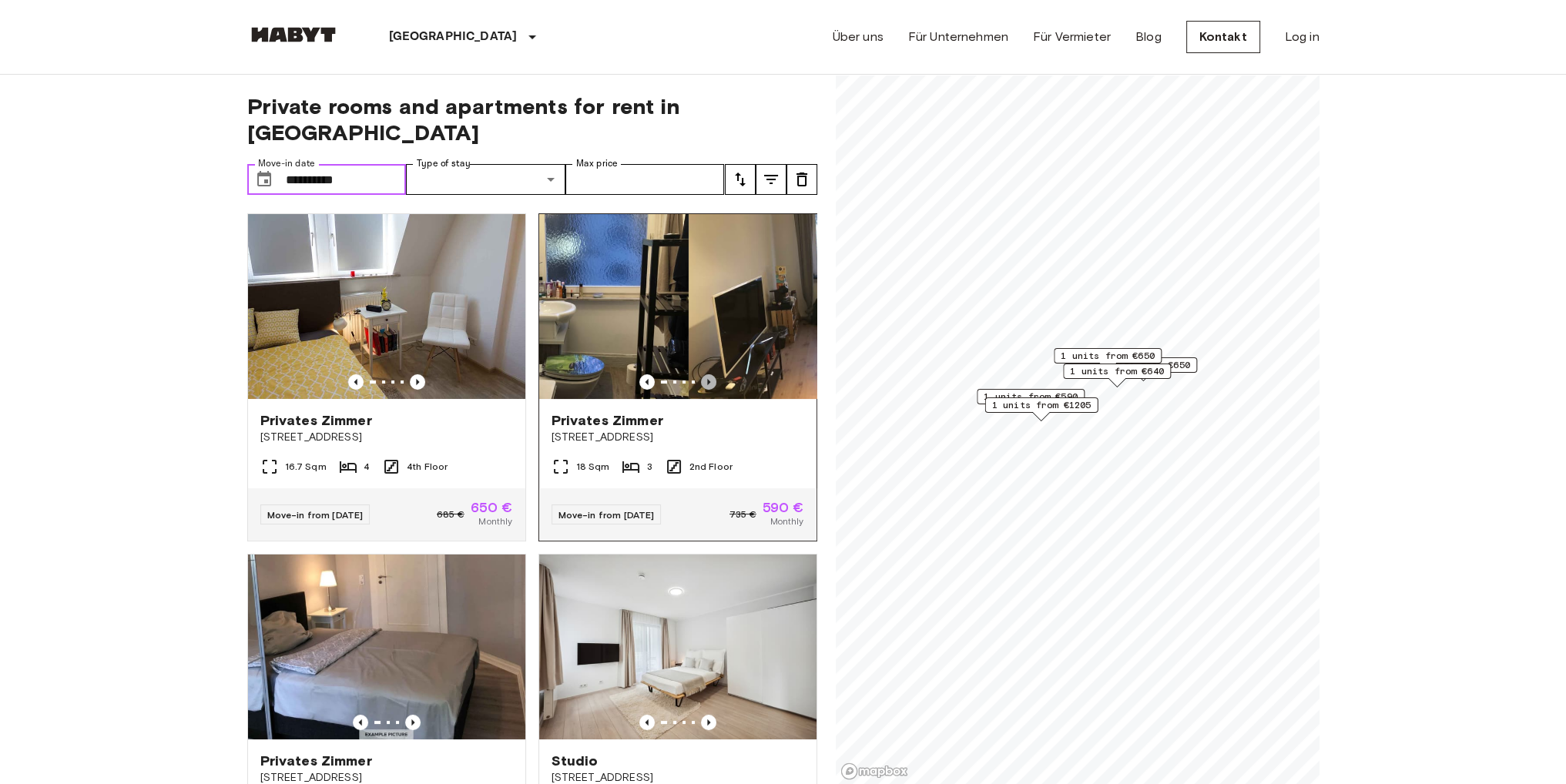
click at [704, 374] on icon "Previous image" at bounding box center [708, 381] width 16 height 16
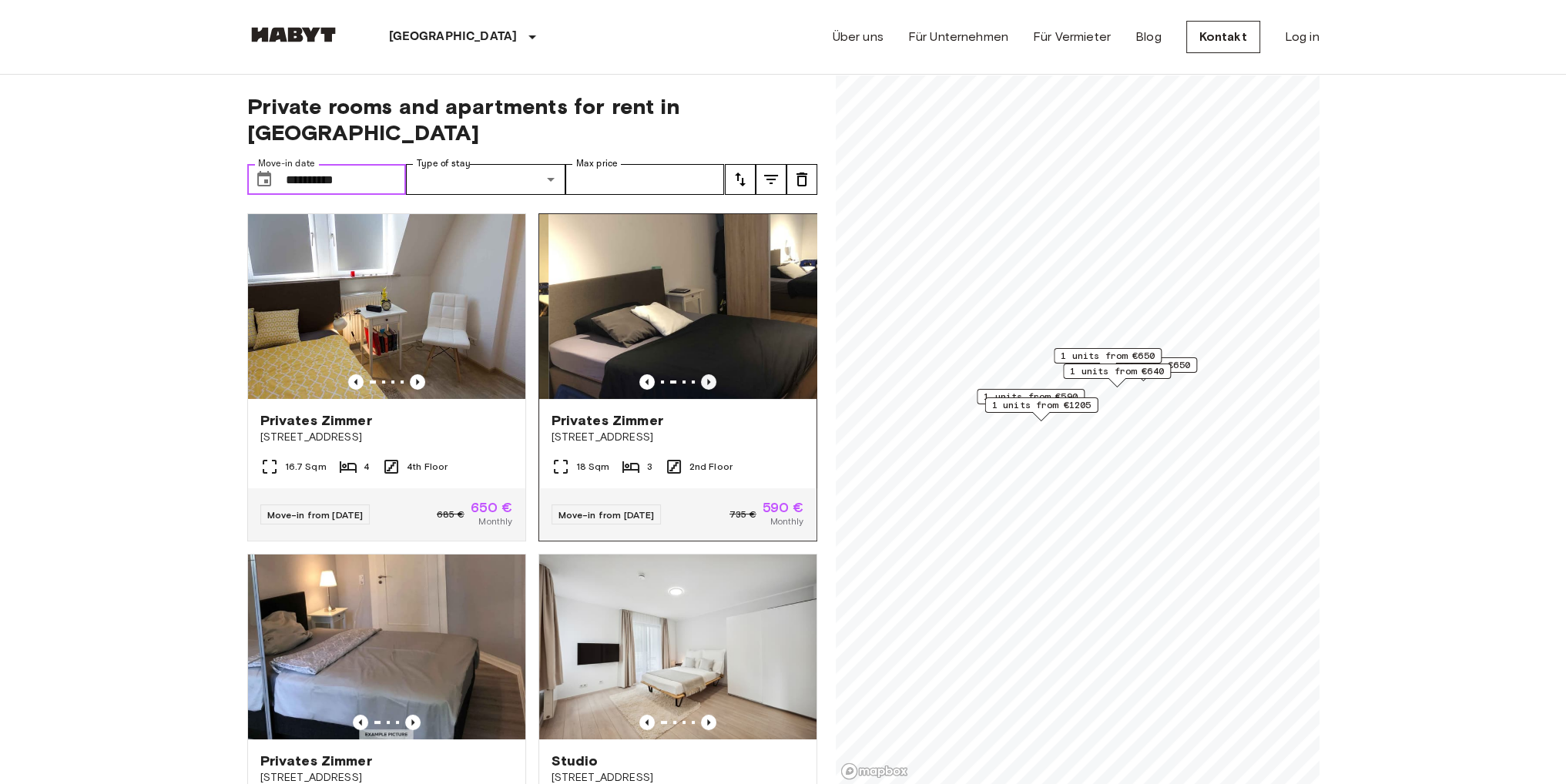
scroll to position [308, 0]
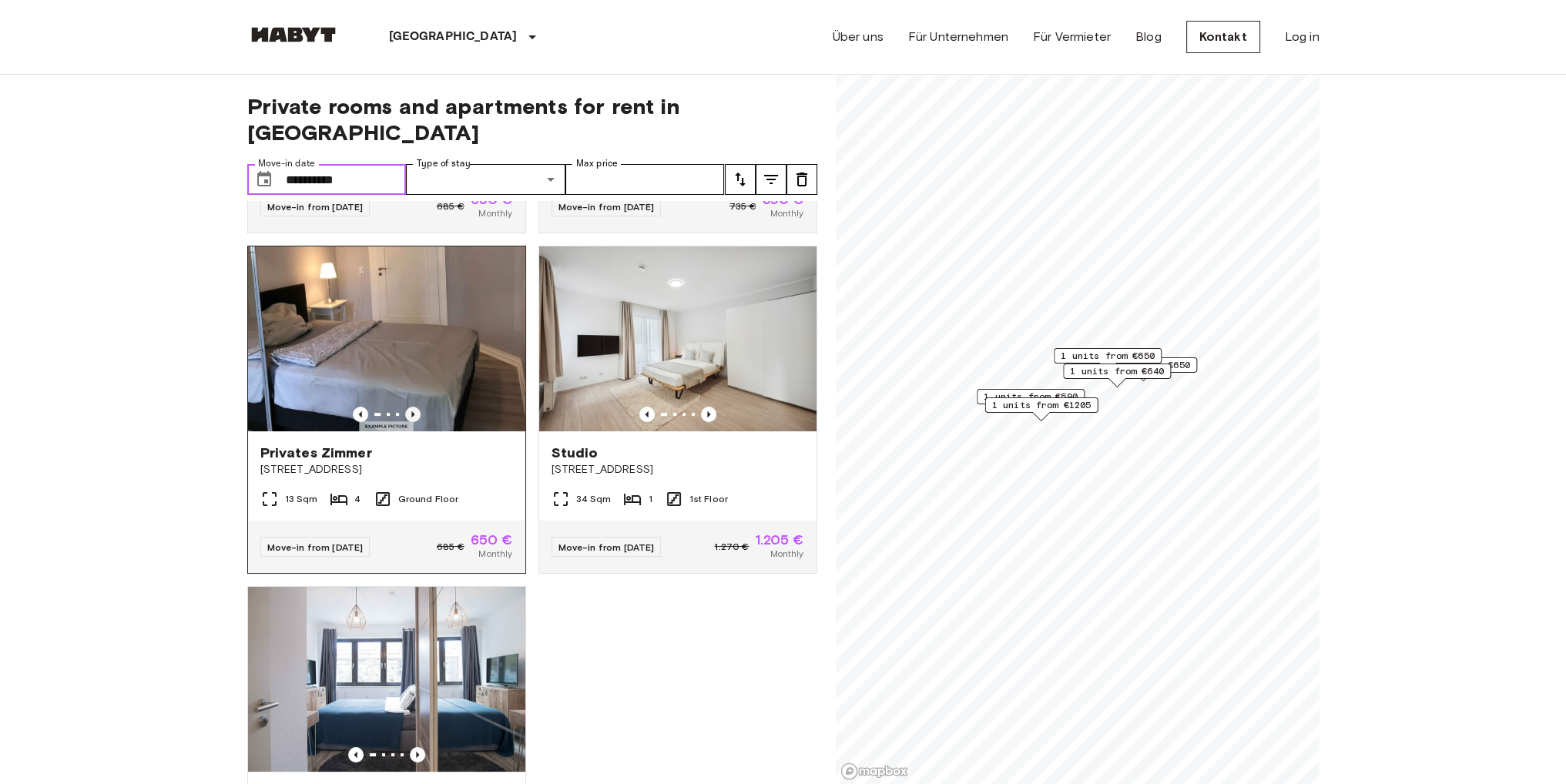
click at [411, 411] on icon "Previous image" at bounding box center [412, 414] width 3 height 6
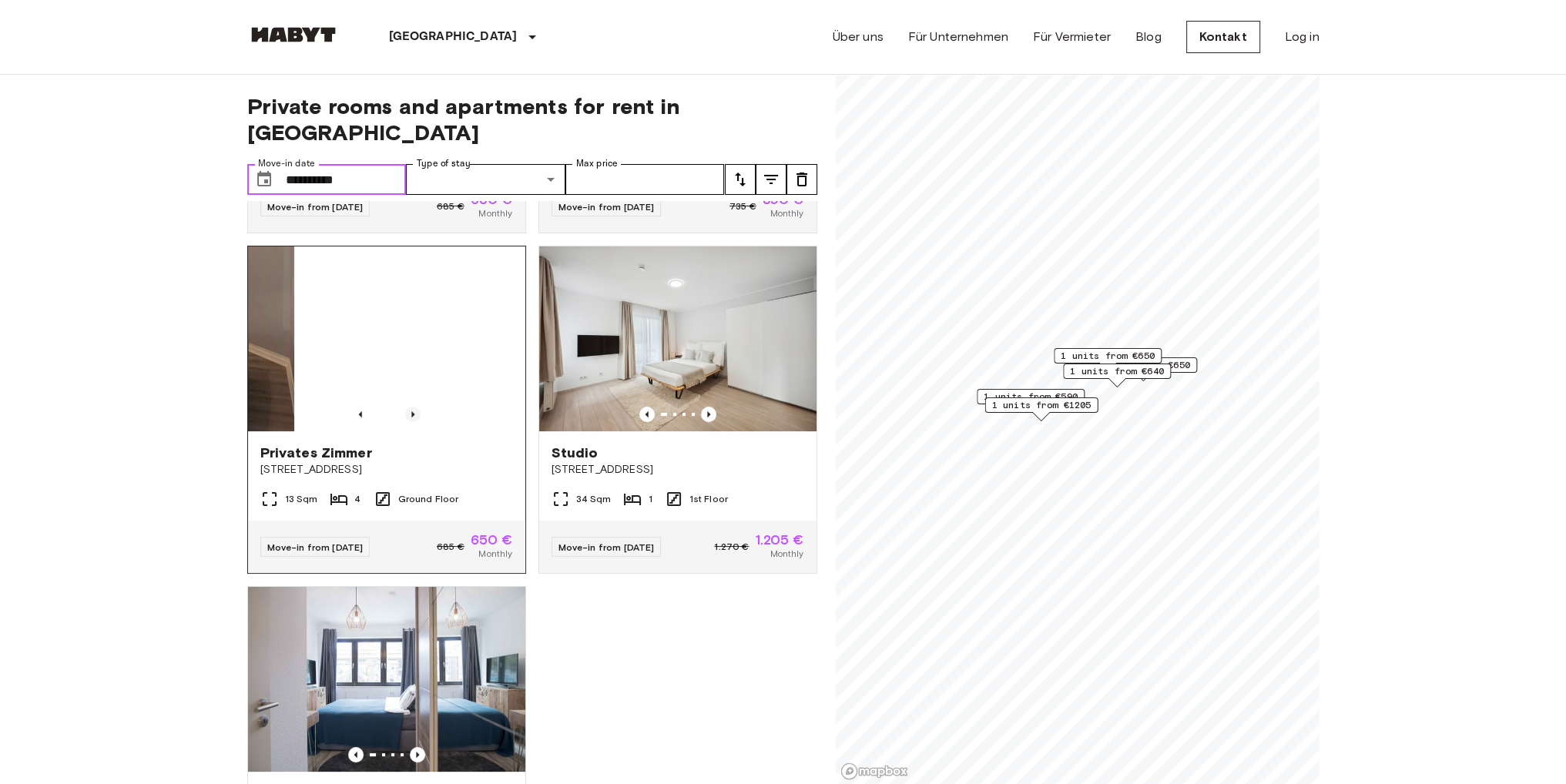
click at [410, 406] on icon "Previous image" at bounding box center [413, 414] width 16 height 16
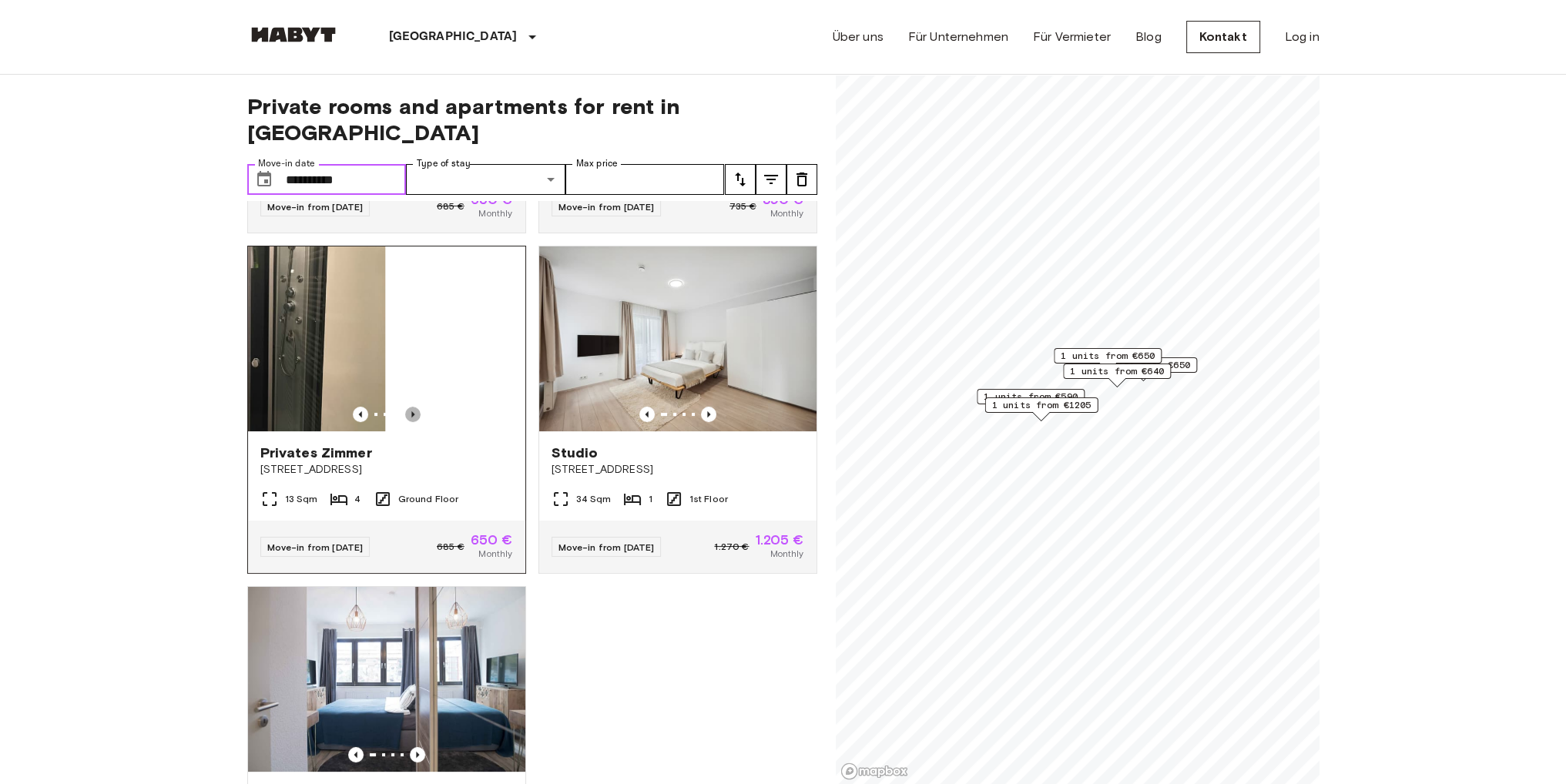
click at [410, 406] on icon "Previous image" at bounding box center [413, 414] width 16 height 16
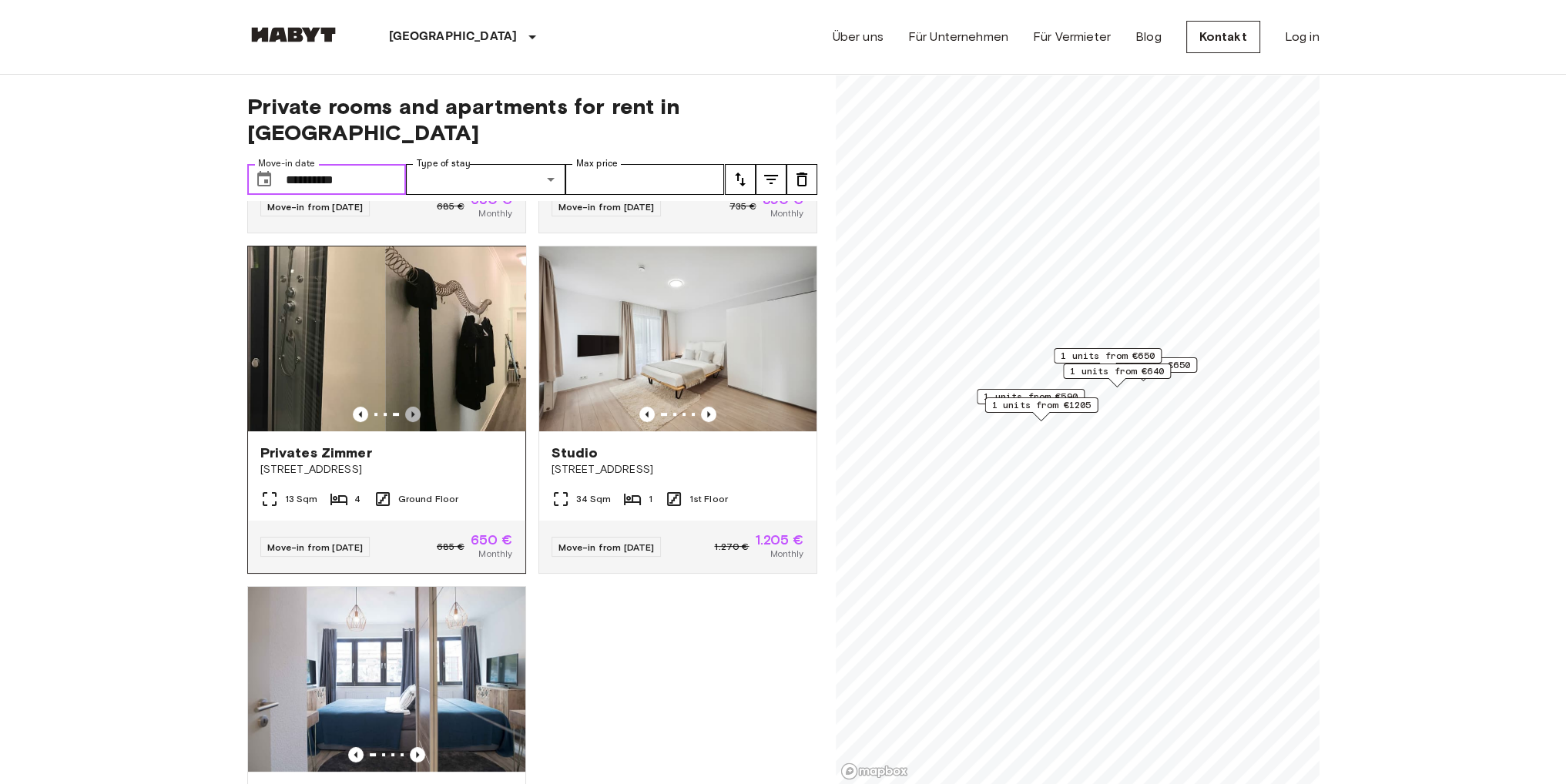
click at [410, 406] on icon "Previous image" at bounding box center [413, 414] width 16 height 16
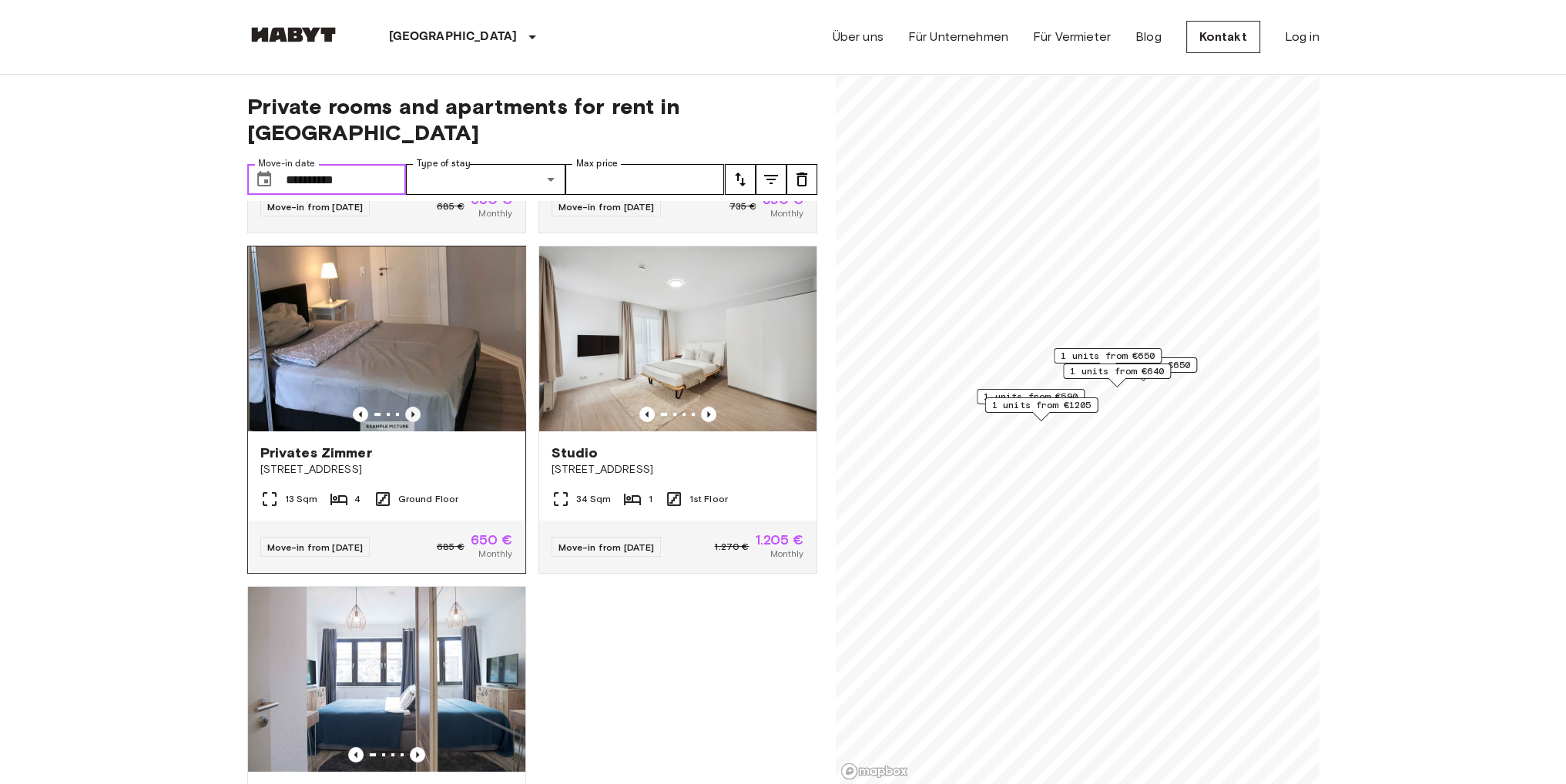
click at [410, 406] on icon "Previous image" at bounding box center [413, 414] width 16 height 16
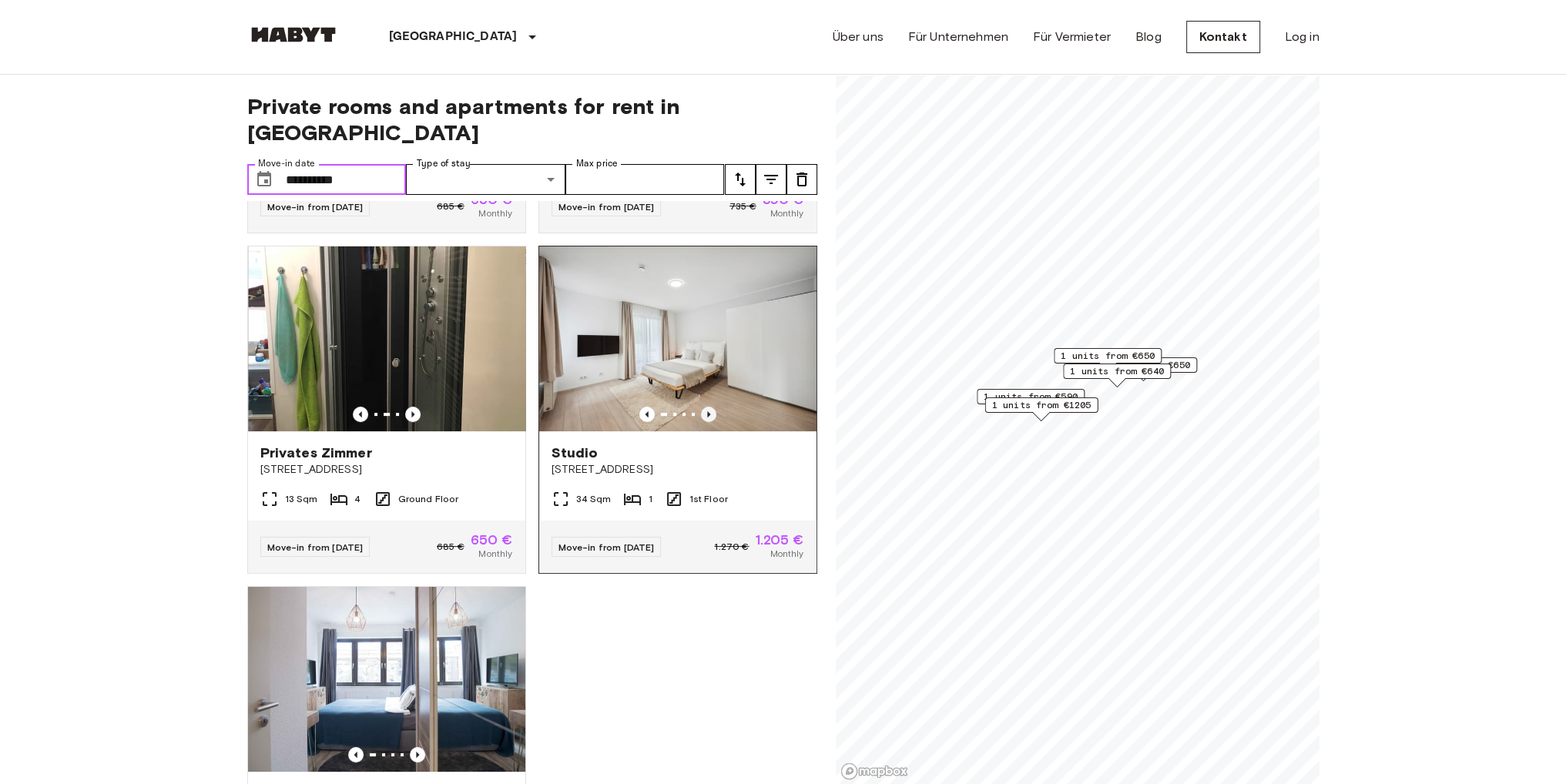
click at [701, 406] on icon "Previous image" at bounding box center [708, 414] width 16 height 16
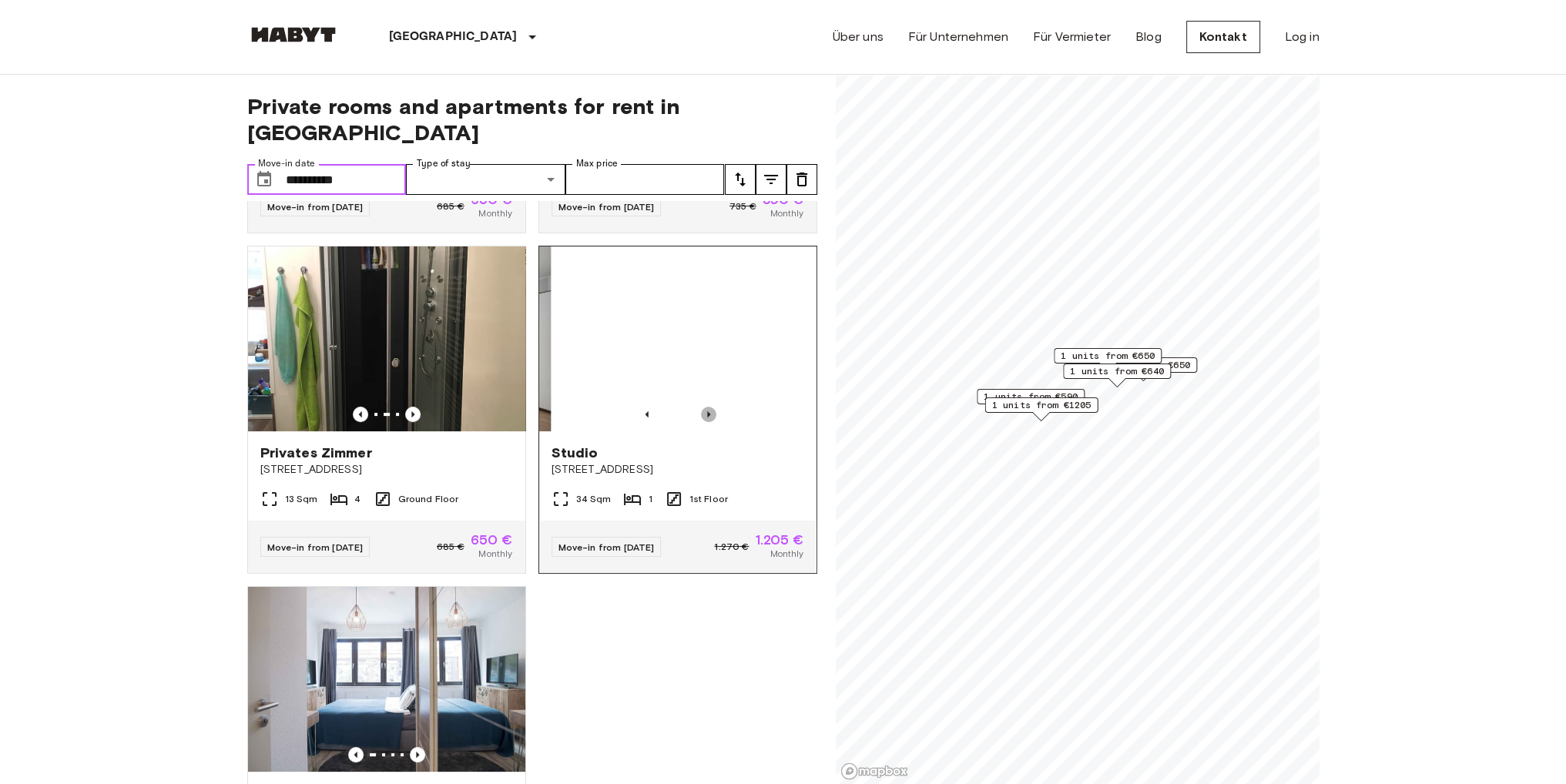
click at [701, 406] on icon "Previous image" at bounding box center [708, 414] width 16 height 16
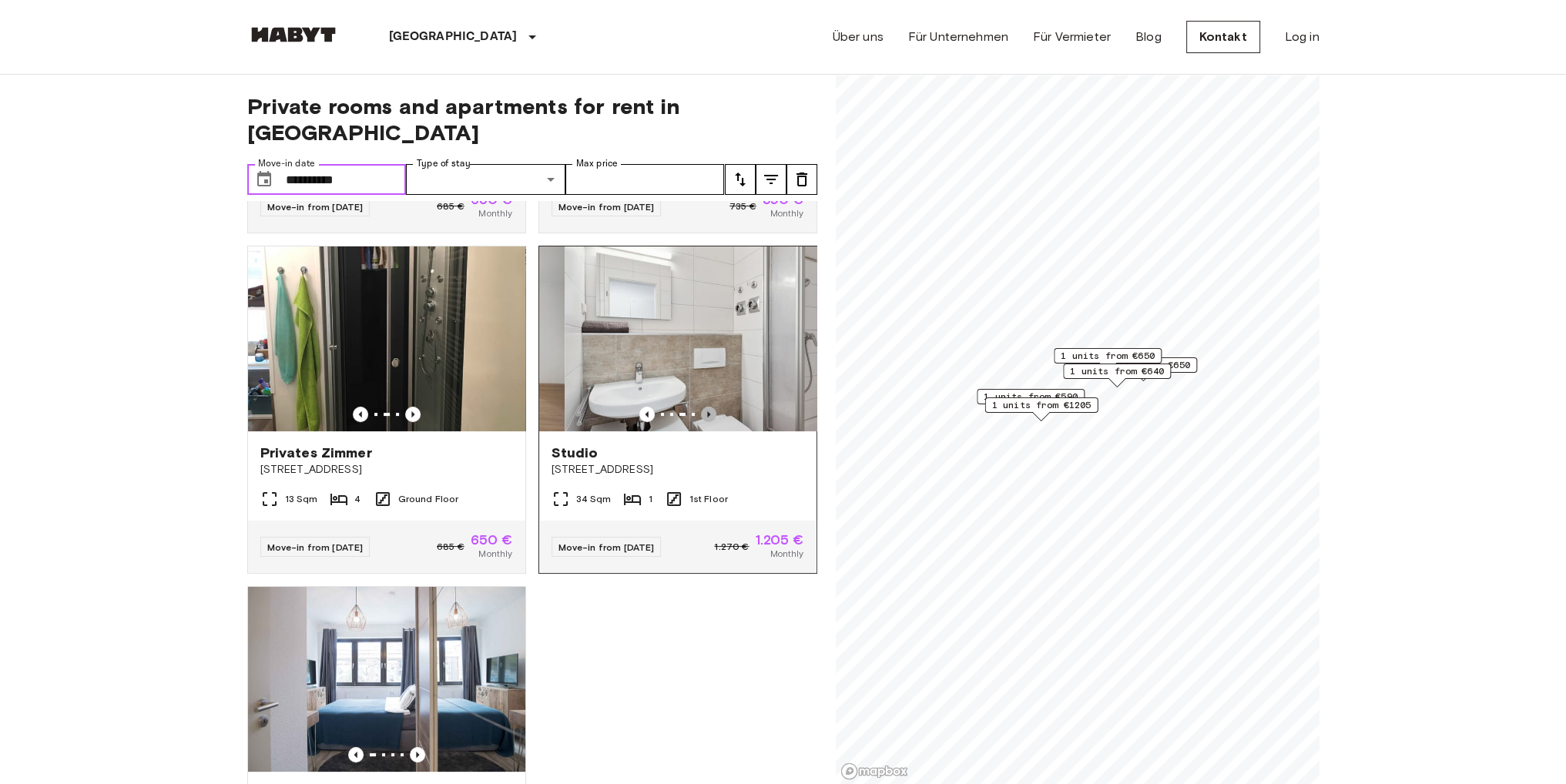
click at [701, 406] on icon "Previous image" at bounding box center [708, 414] width 16 height 16
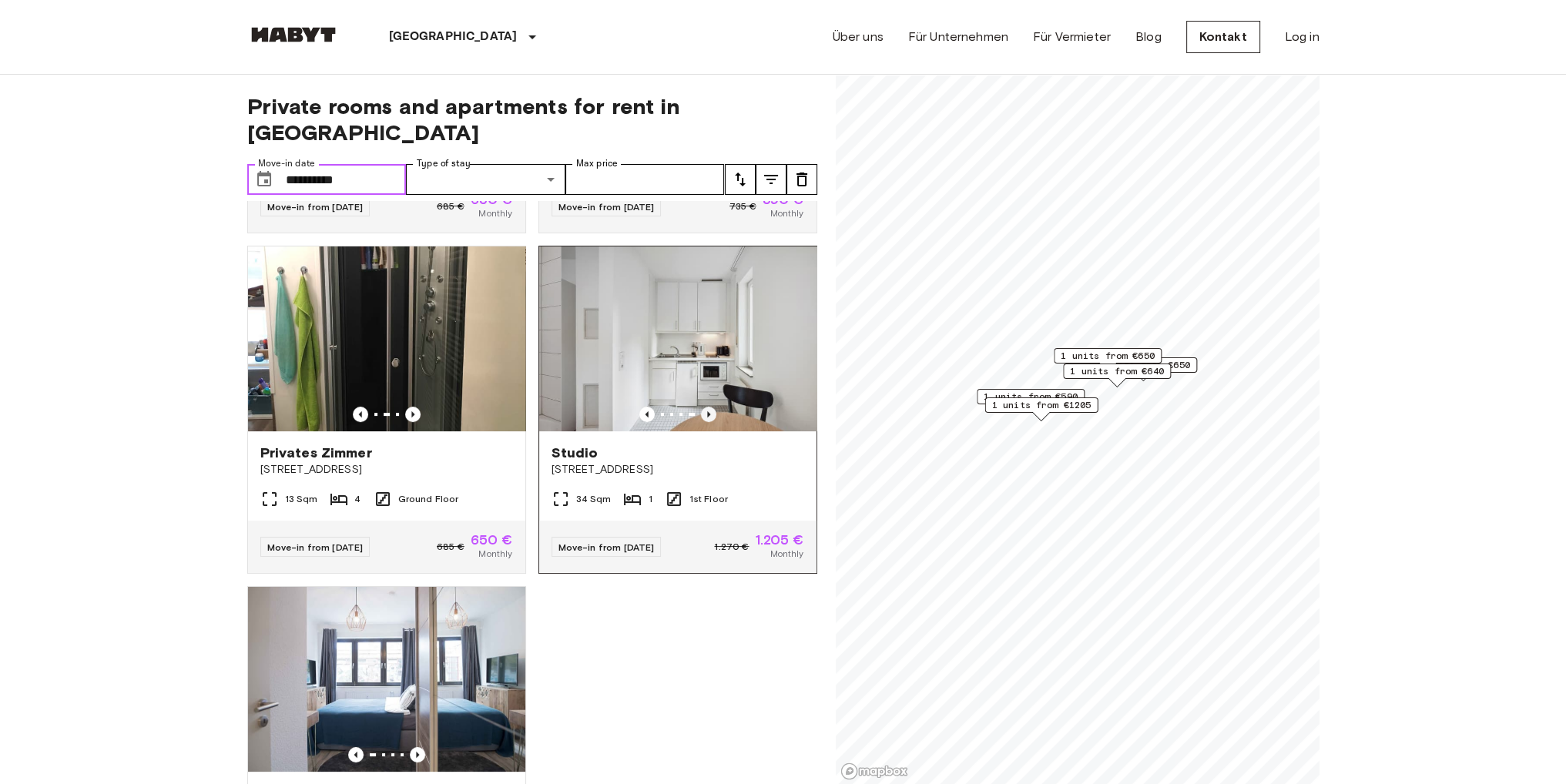
click at [701, 406] on icon "Previous image" at bounding box center [708, 414] width 16 height 16
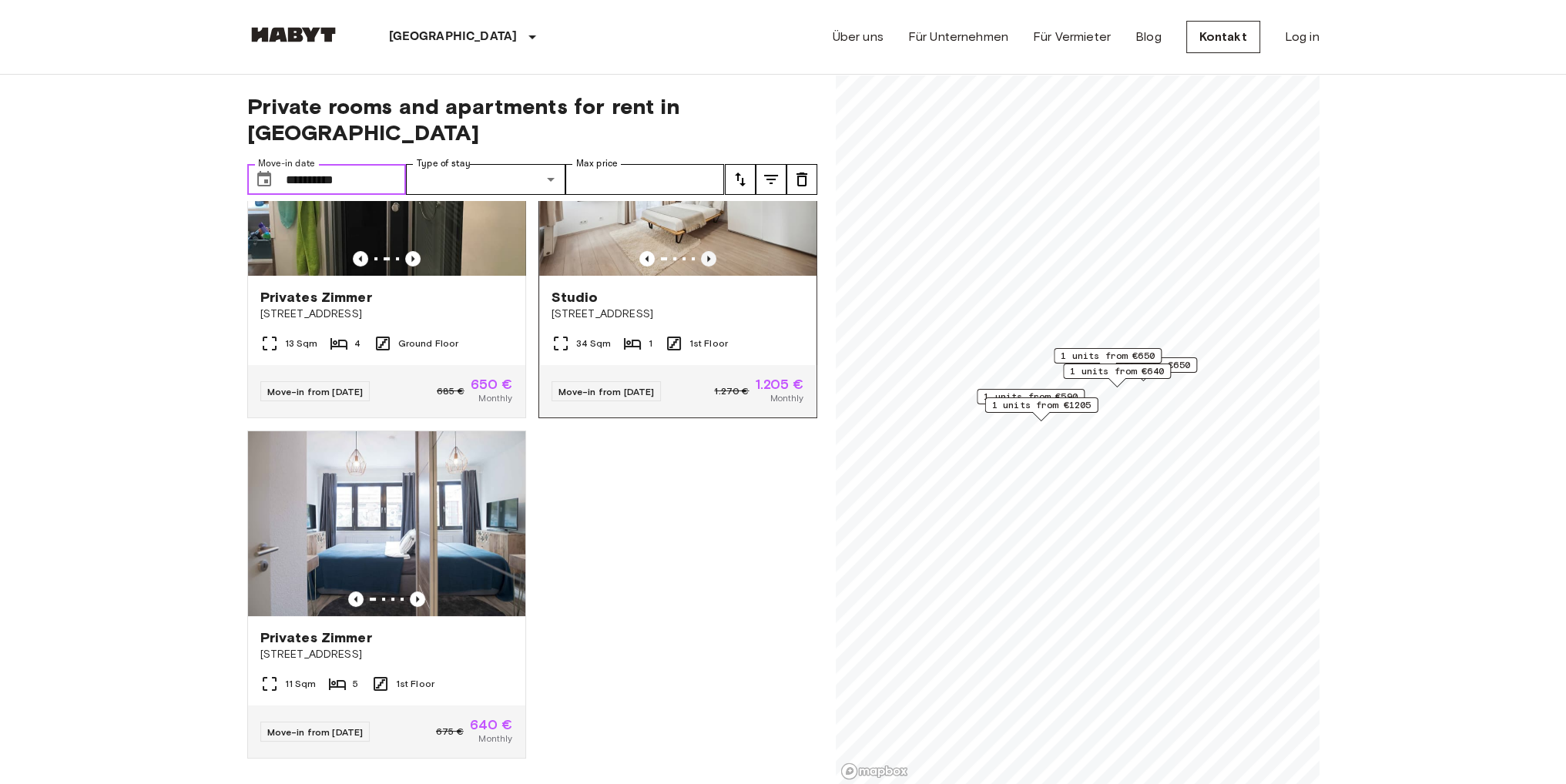
scroll to position [477, 0]
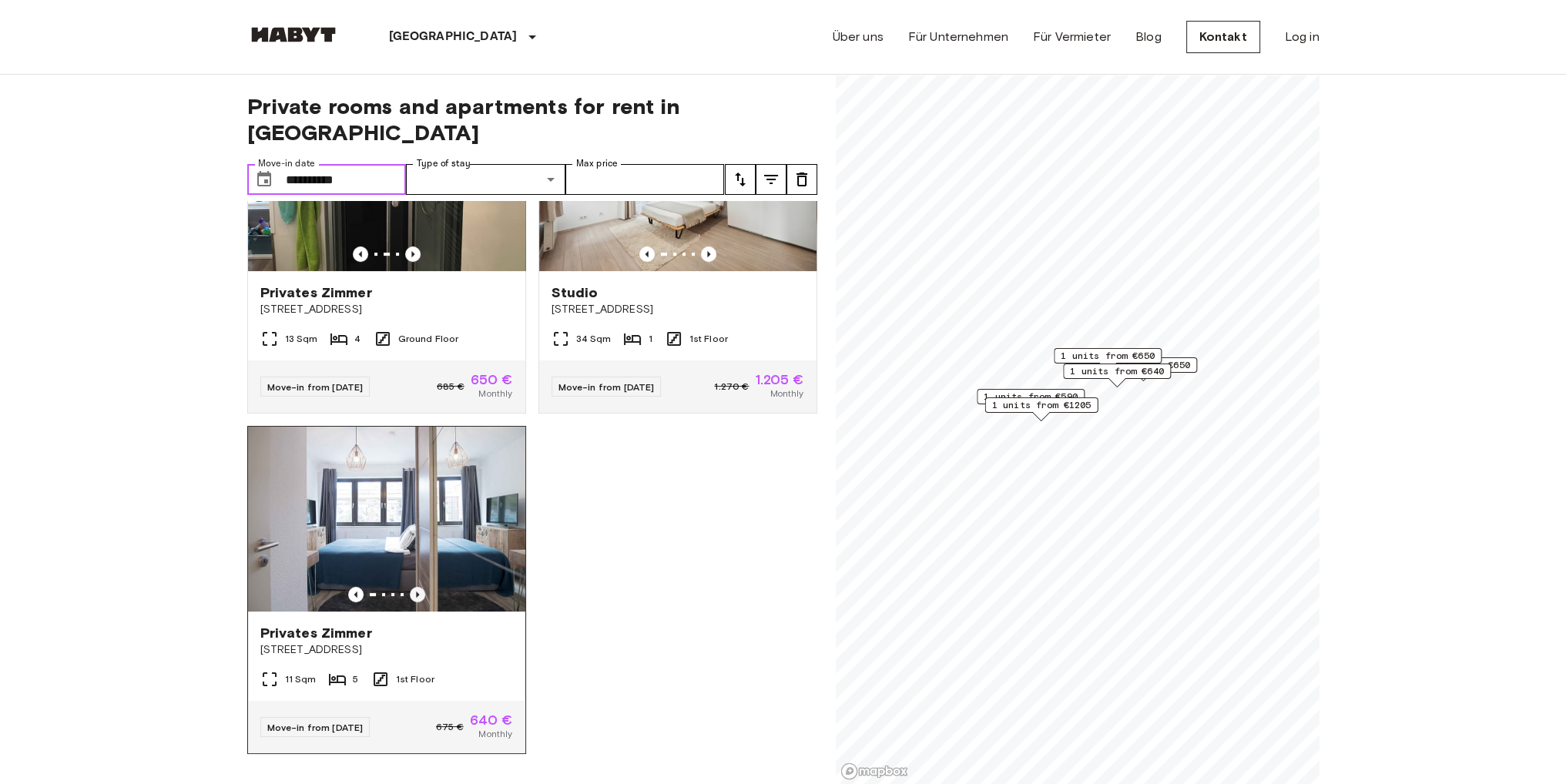
click at [416, 591] on icon "Previous image" at bounding box center [416, 594] width 3 height 6
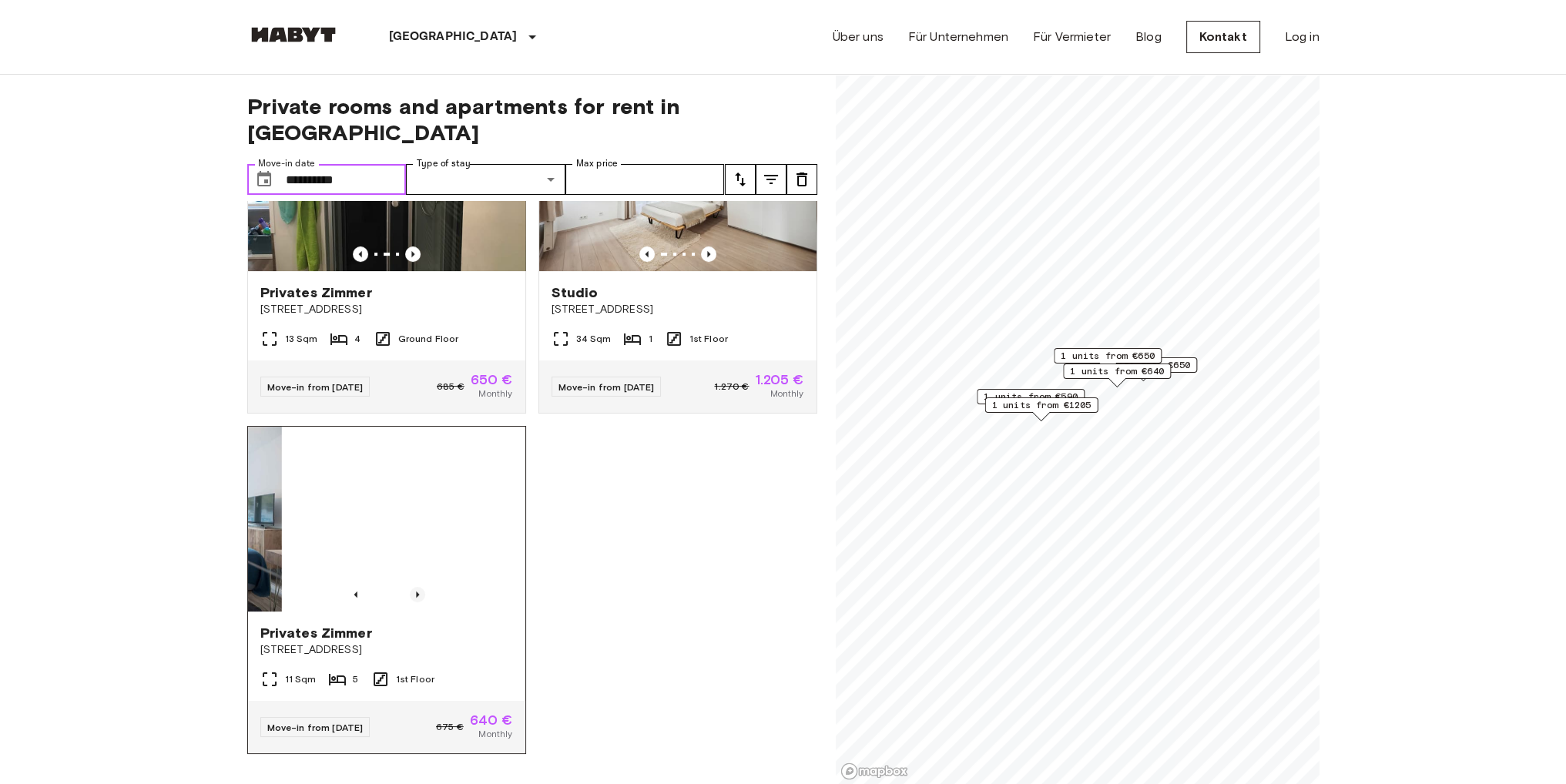
click at [416, 591] on icon "Previous image" at bounding box center [416, 594] width 3 height 6
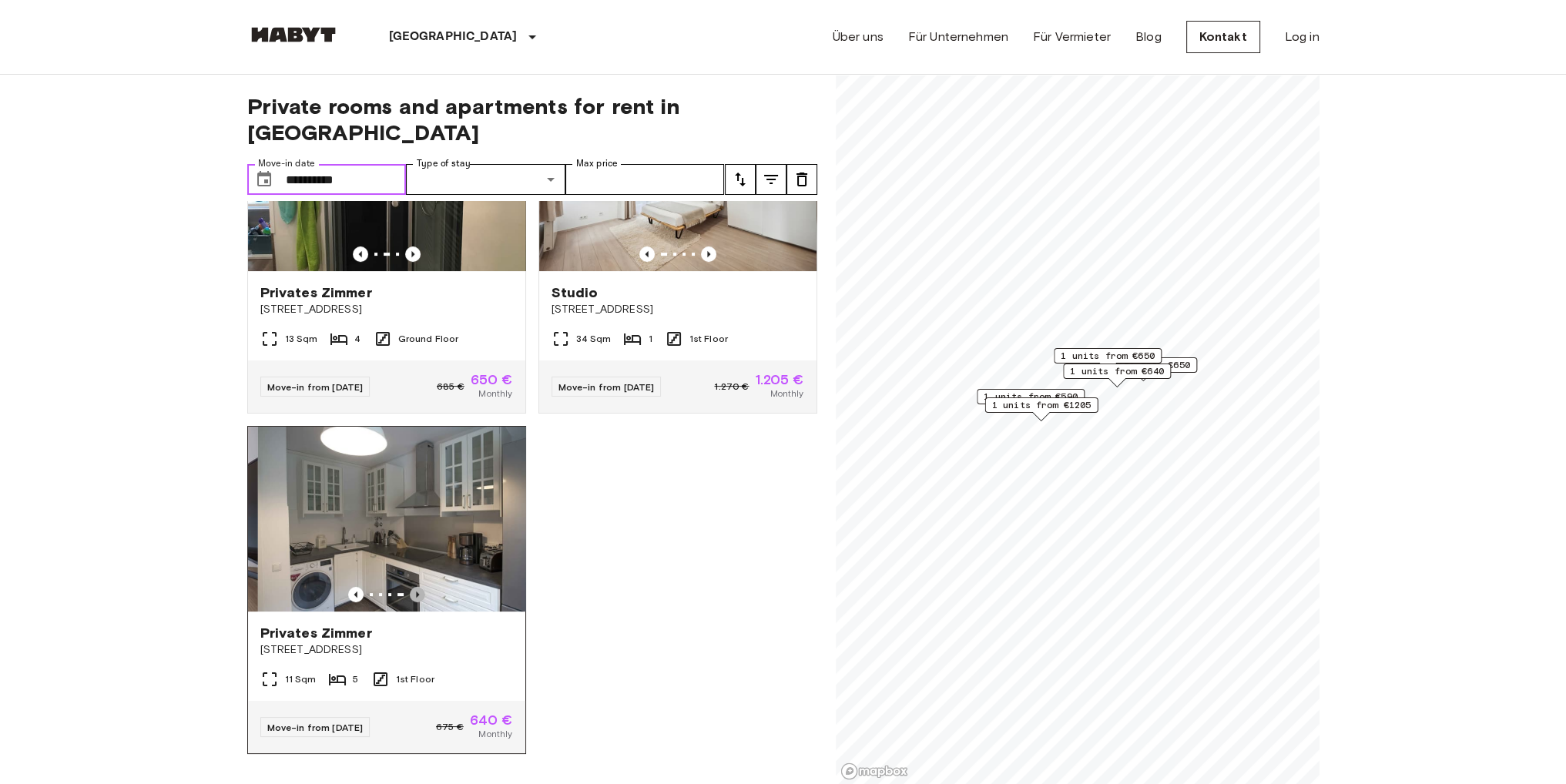
click at [416, 591] on icon "Previous image" at bounding box center [416, 594] width 3 height 6
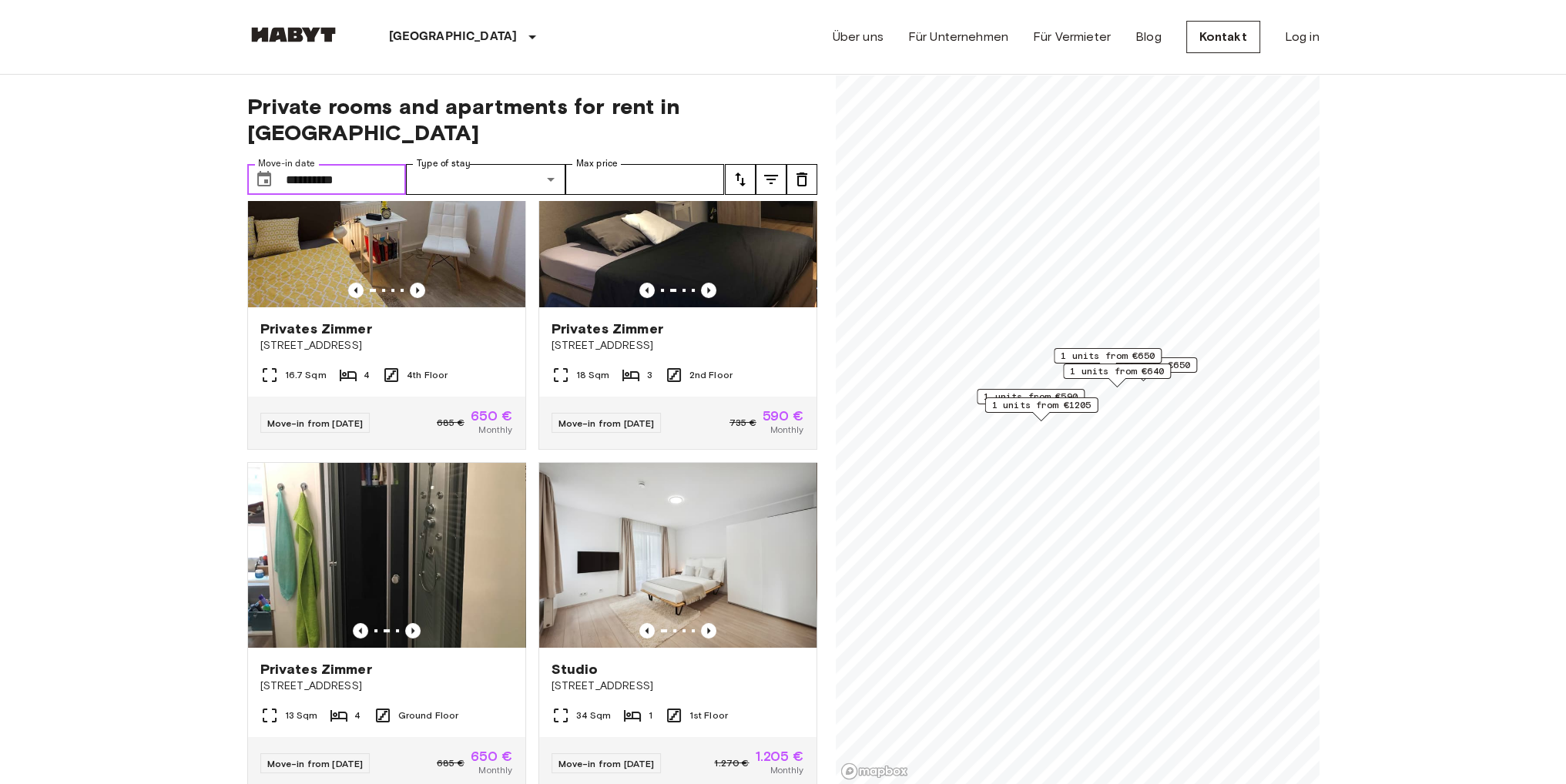
scroll to position [0, 0]
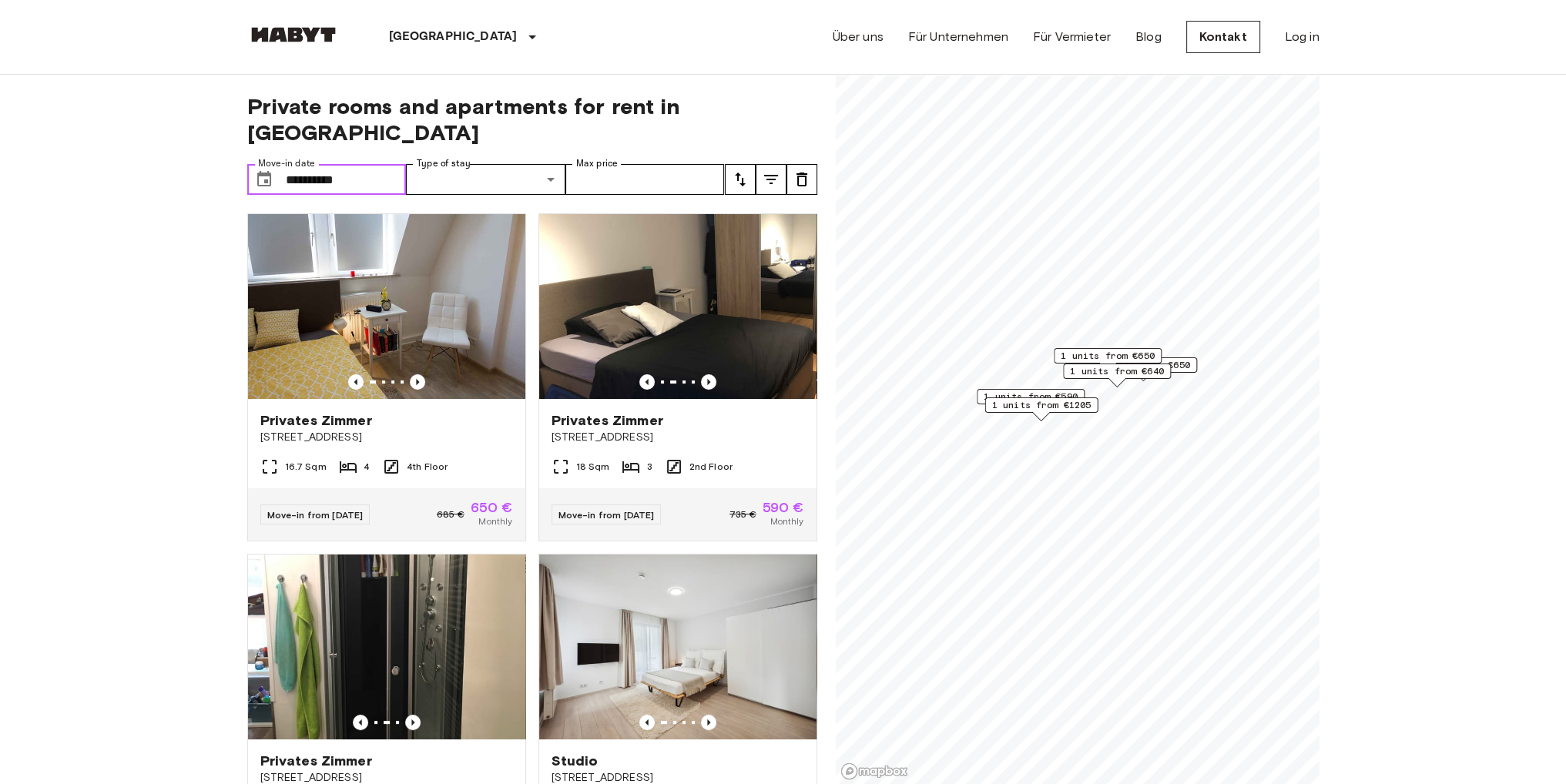
click at [348, 164] on input "**********" at bounding box center [346, 180] width 121 height 31
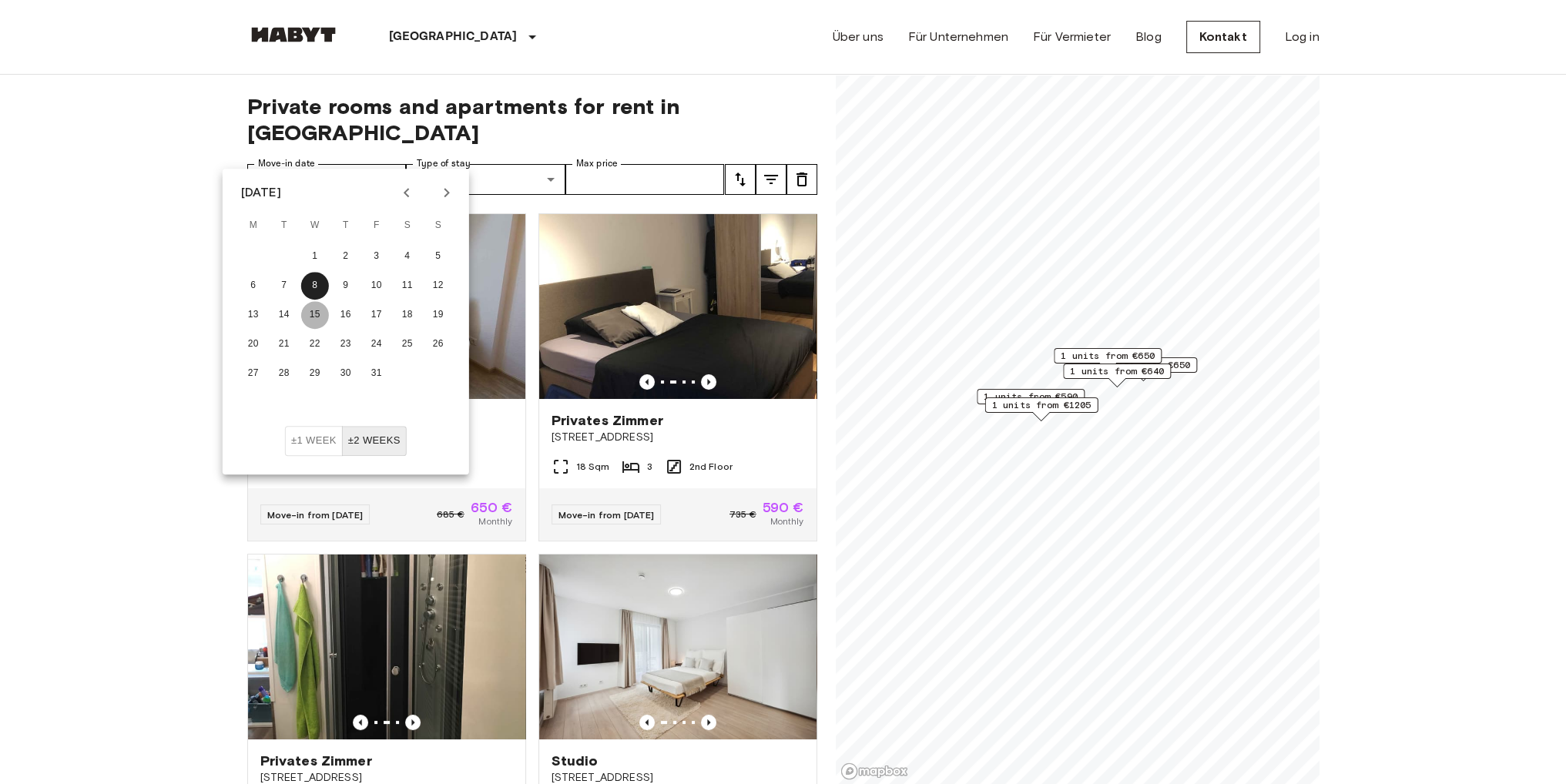
click at [313, 320] on button "15" at bounding box center [315, 315] width 28 height 28
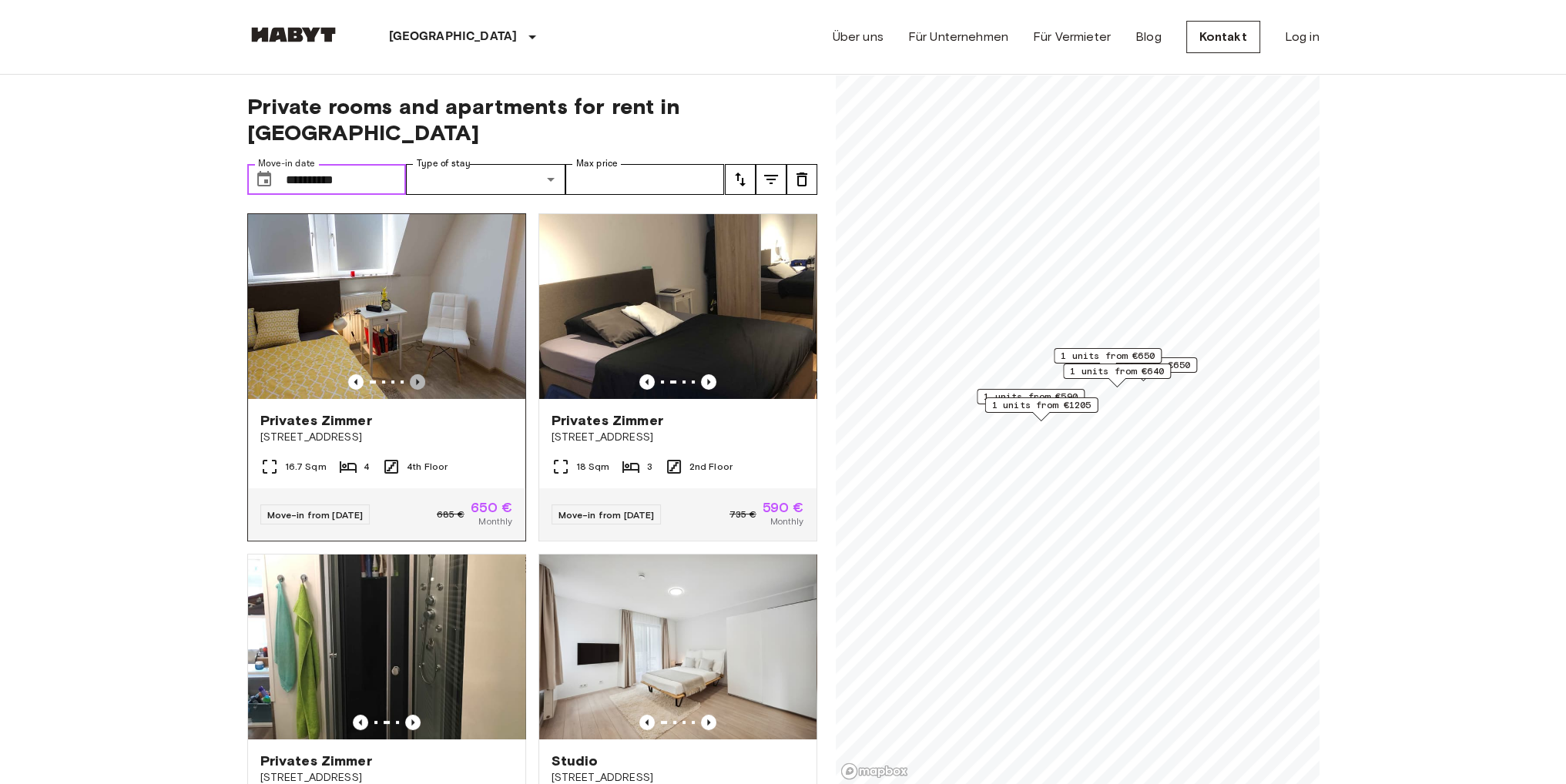
click at [411, 374] on icon "Previous image" at bounding box center [417, 381] width 16 height 16
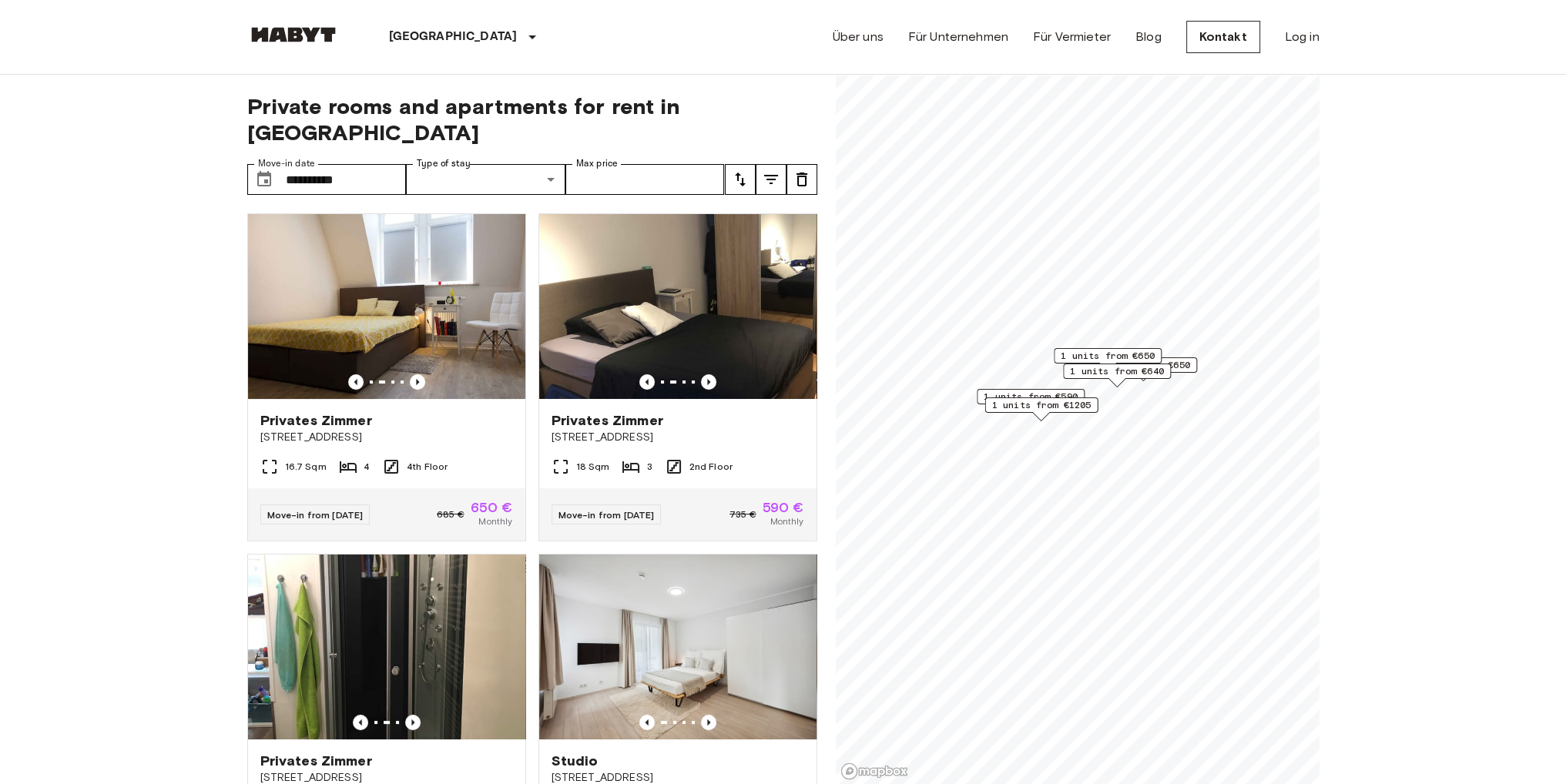
click at [350, 173] on div "**********" at bounding box center [531, 429] width 570 height 710
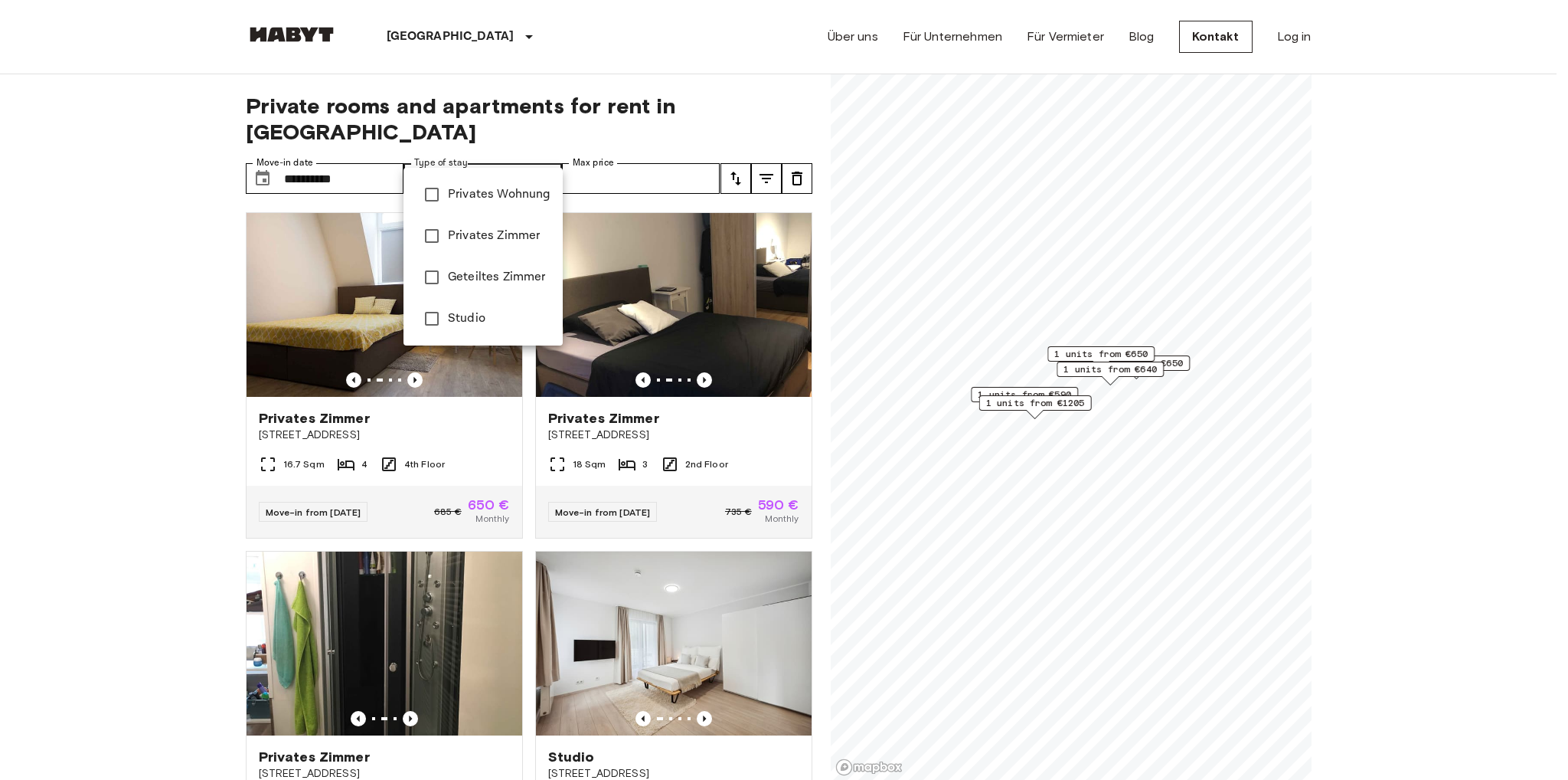
click at [469, 155] on div at bounding box center [784, 390] width 1568 height 780
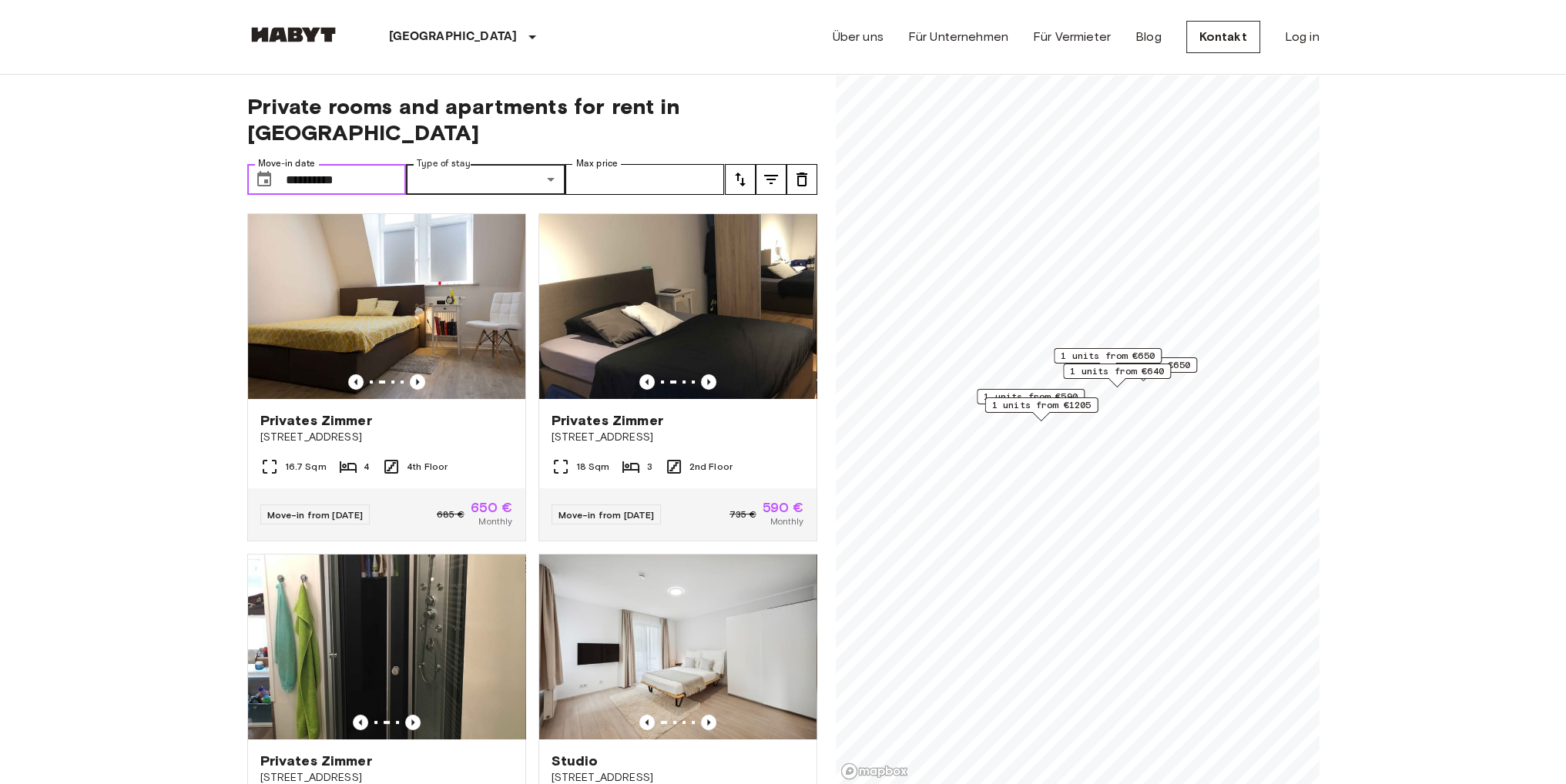
click at [336, 164] on input "**********" at bounding box center [346, 180] width 121 height 31
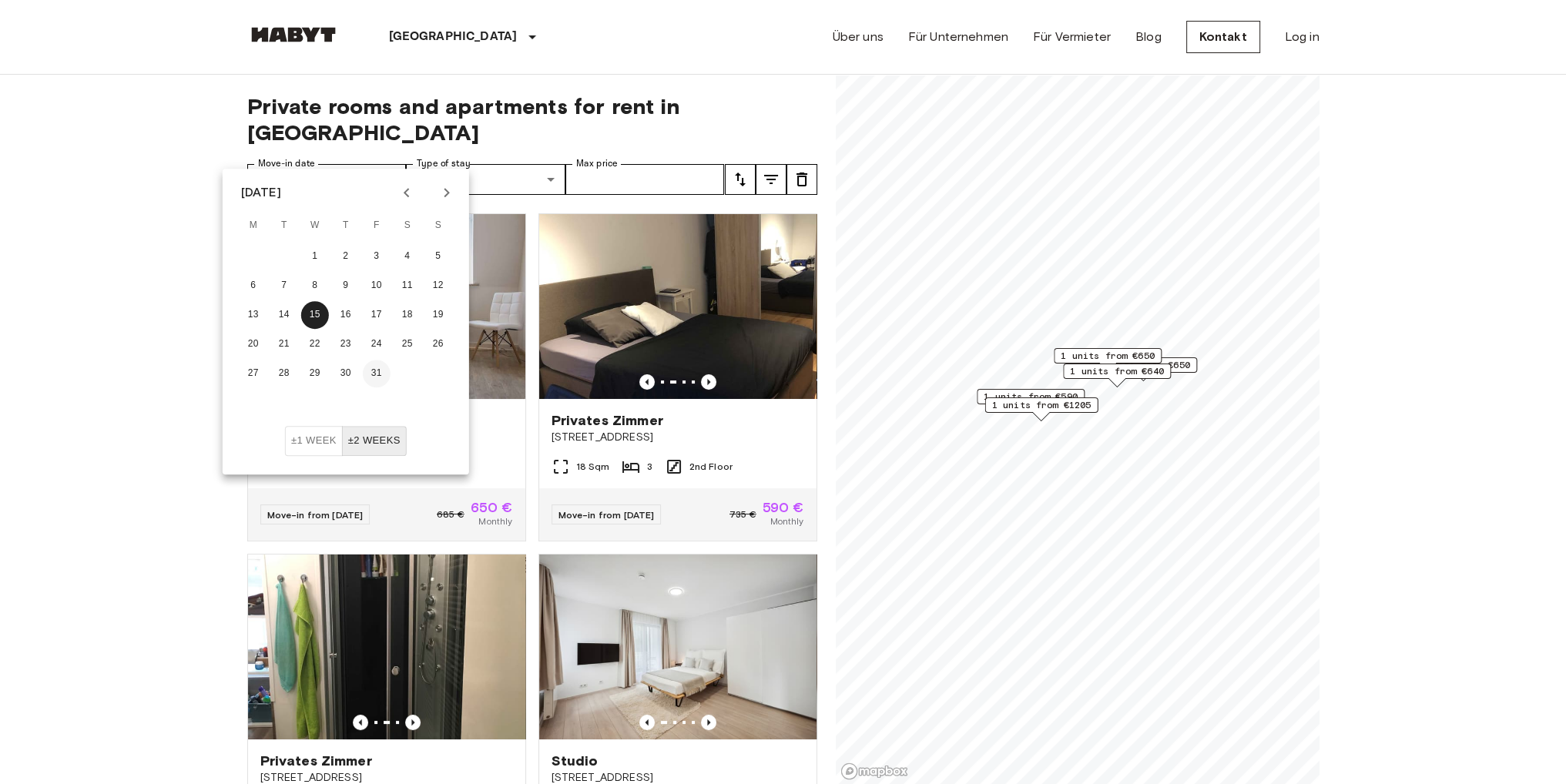
click at [381, 375] on button "31" at bounding box center [376, 373] width 28 height 28
type input "**********"
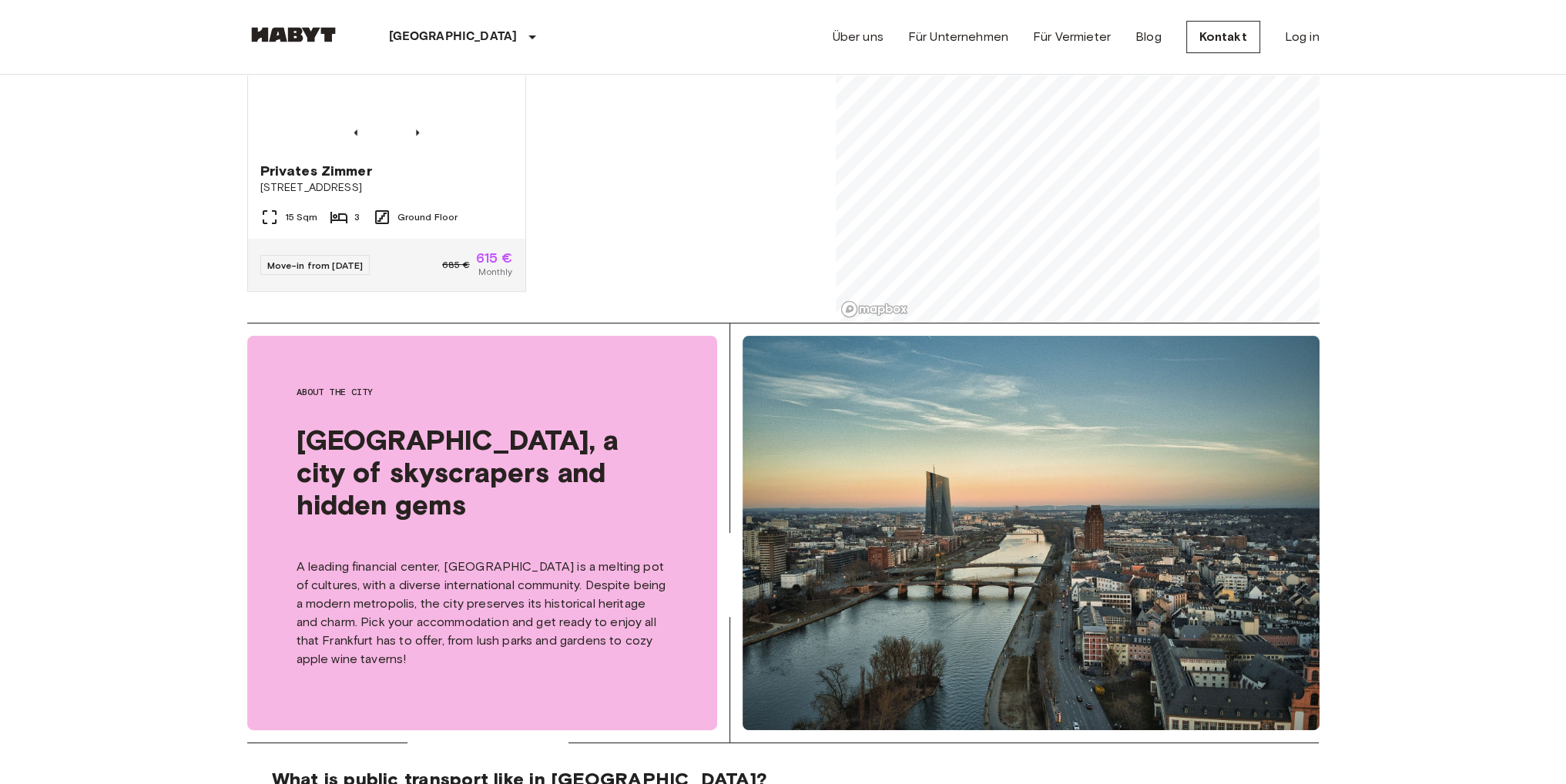
scroll to position [1832, 0]
